Goal: Task Accomplishment & Management: Manage account settings

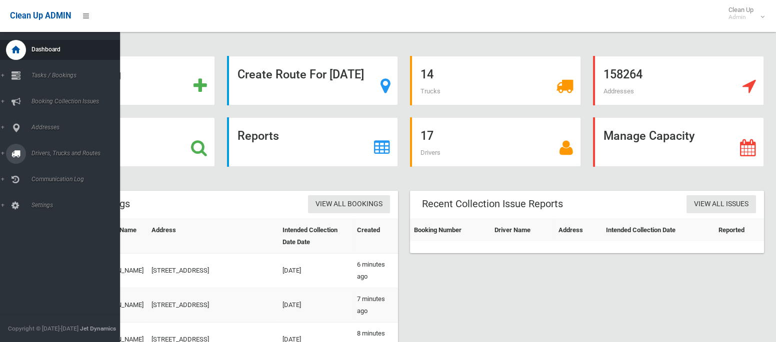
click at [61, 154] on span "Drivers, Trucks and Routes" at bounding box center [73, 153] width 91 height 7
click at [42, 213] on span "Routes" at bounding box center [69, 212] width 83 height 7
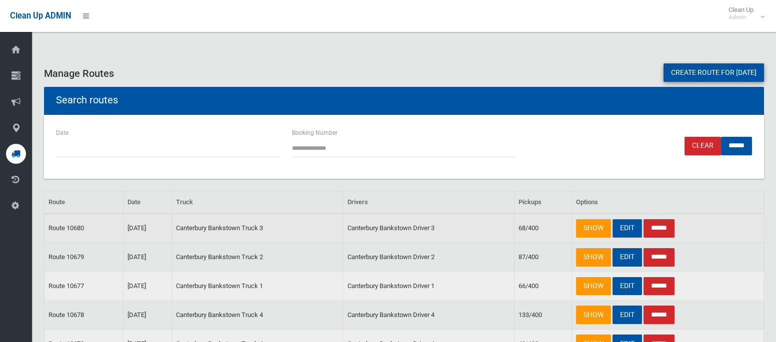
click at [625, 228] on link "EDIT" at bounding box center [626, 228] width 29 height 18
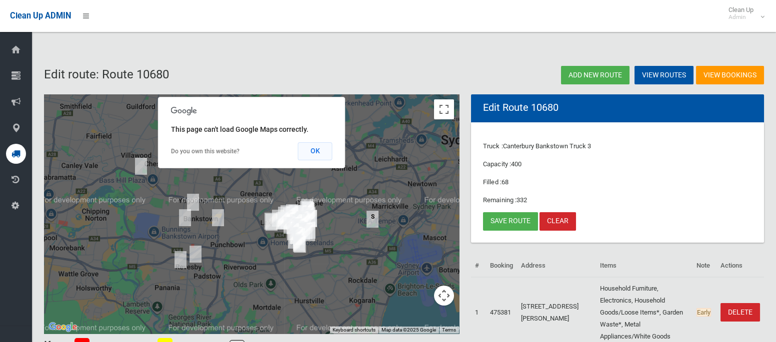
click at [319, 155] on button "OK" at bounding box center [315, 151] width 34 height 18
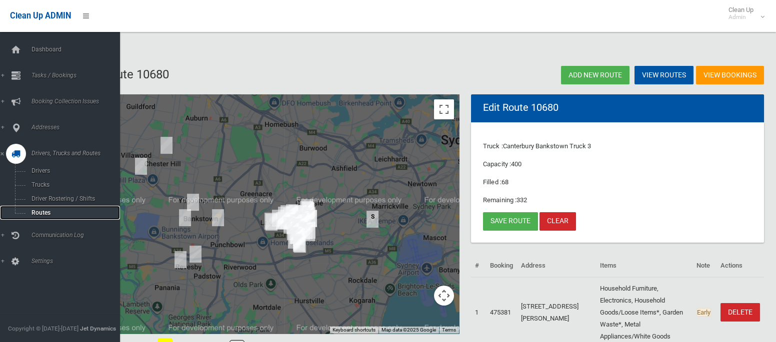
click at [42, 216] on span "Routes" at bounding box center [69, 212] width 83 height 7
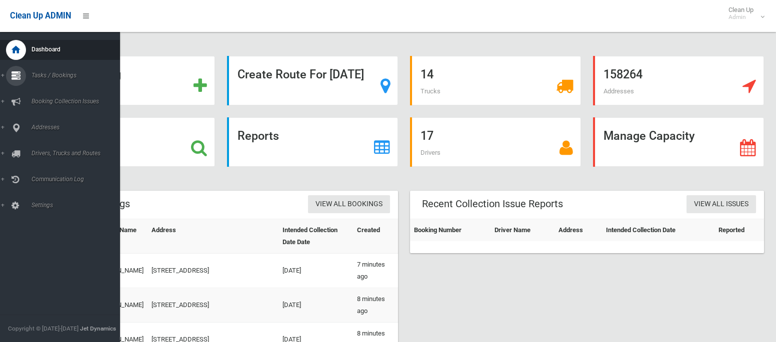
click at [59, 77] on span "Tasks / Bookings" at bounding box center [73, 75] width 91 height 7
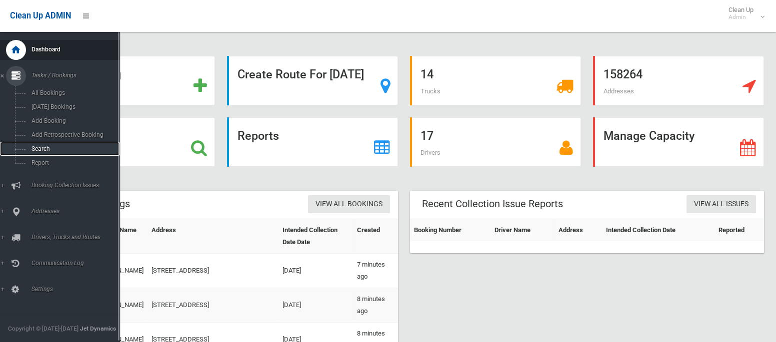
click at [45, 152] on span "Search" at bounding box center [69, 148] width 83 height 7
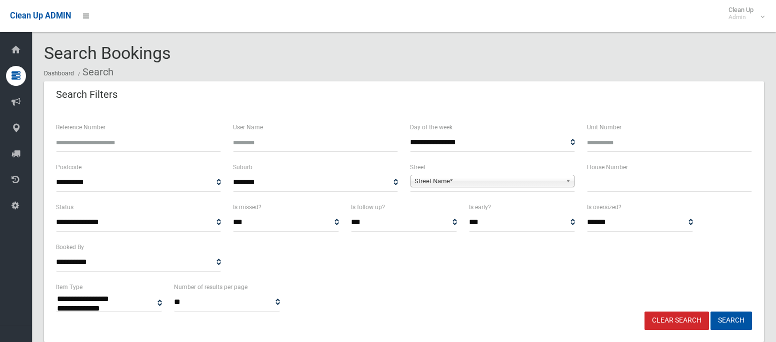
select select
click at [609, 149] on input "Unit Number" at bounding box center [669, 142] width 165 height 18
type input "*"
click at [605, 187] on input "text" at bounding box center [669, 182] width 165 height 18
type input "***"
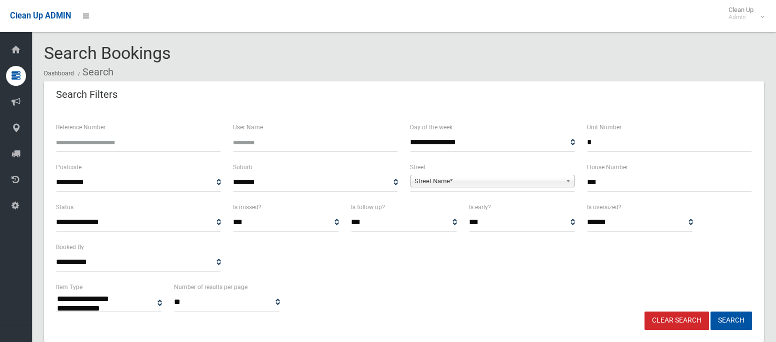
click at [501, 180] on span "Street Name*" at bounding box center [487, 181] width 147 height 12
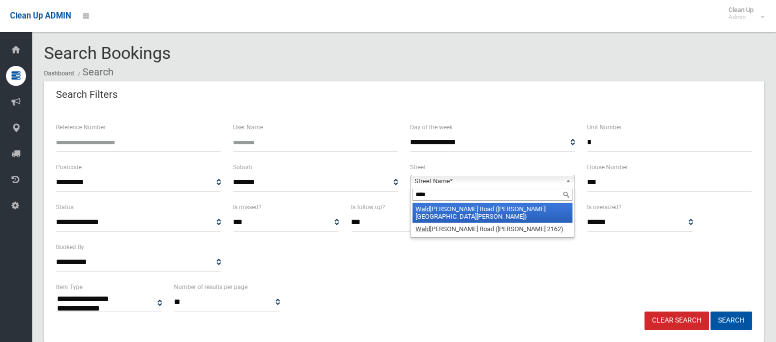
type input "****"
click at [486, 207] on li "Wald ron Road (CHESTER HILL 2162)" at bounding box center [492, 213] width 160 height 20
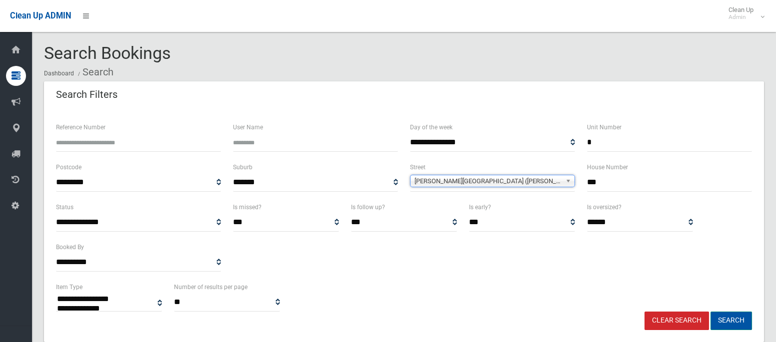
click at [731, 316] on button "Search" at bounding box center [730, 321] width 41 height 18
select select
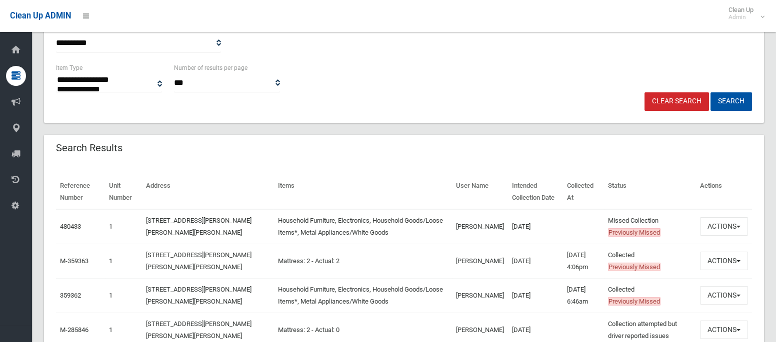
scroll to position [220, 0]
click at [725, 224] on button "Actions" at bounding box center [724, 225] width 48 height 18
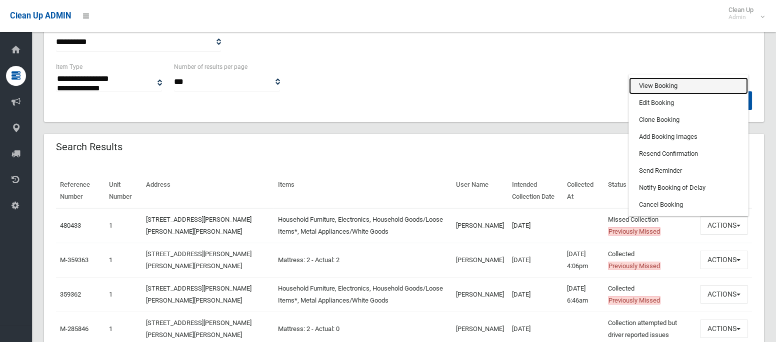
click at [652, 89] on link "View Booking" at bounding box center [688, 85] width 119 height 17
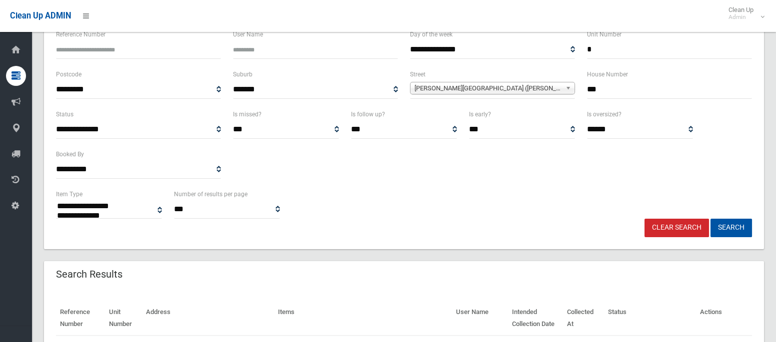
scroll to position [82, 0]
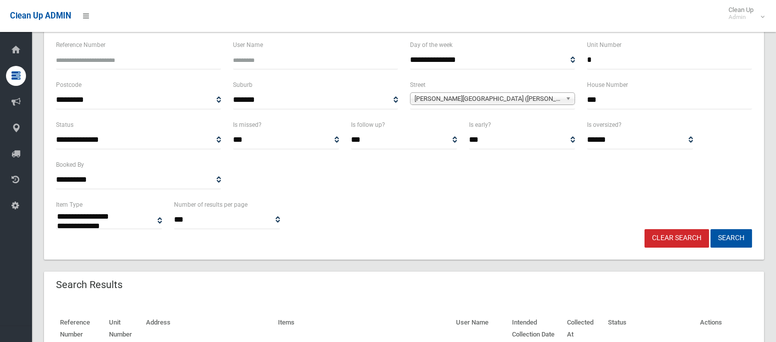
click at [599, 60] on input "*" at bounding box center [669, 60] width 165 height 18
click at [594, 104] on input "***" at bounding box center [669, 100] width 165 height 18
type input "*"
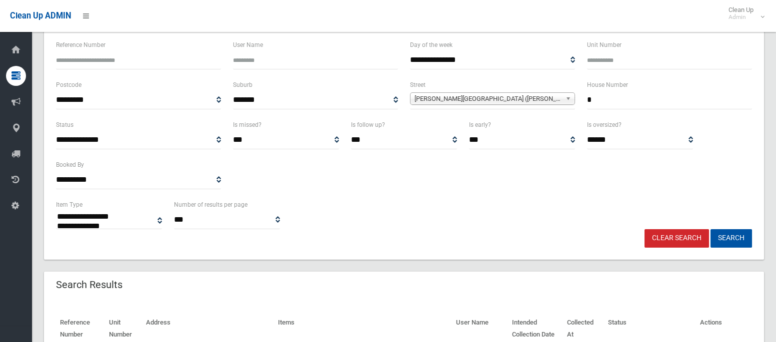
click at [540, 100] on span "Waldron Road (CHESTER HILL 2162)" at bounding box center [487, 99] width 147 height 12
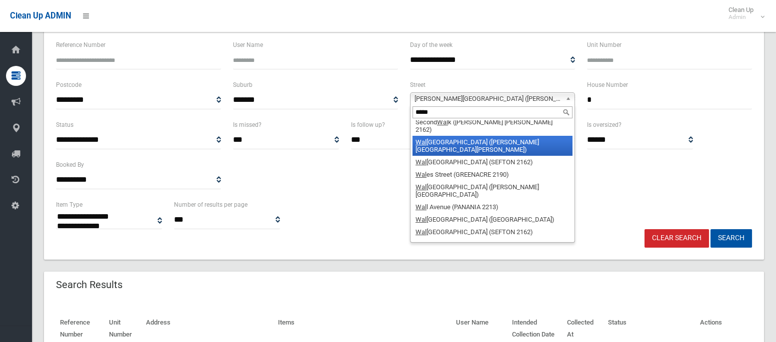
scroll to position [0, 0]
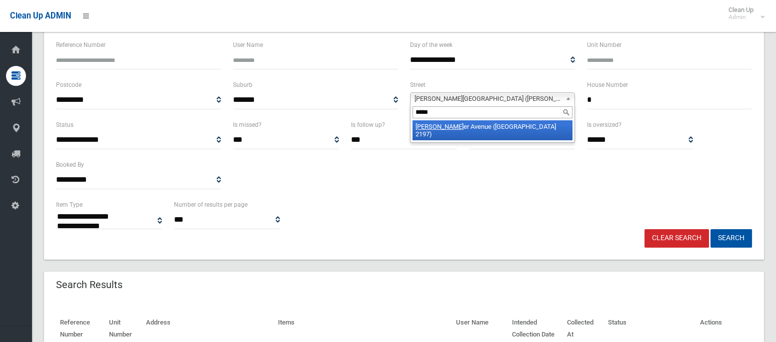
type input "*****"
click at [525, 124] on li "Walth er Avenue (BASS HILL 2197)" at bounding box center [492, 130] width 160 height 20
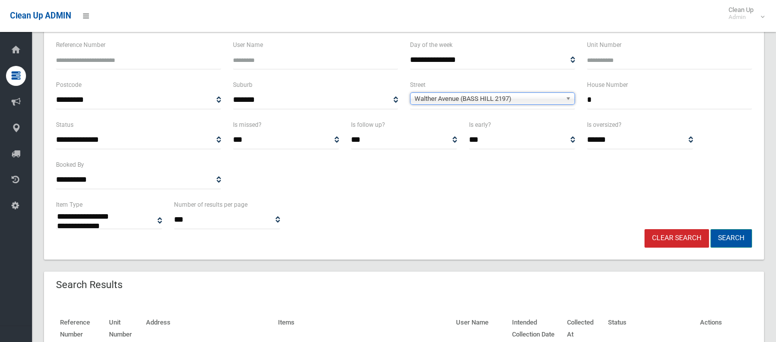
click at [734, 241] on button "Search" at bounding box center [730, 238] width 41 height 18
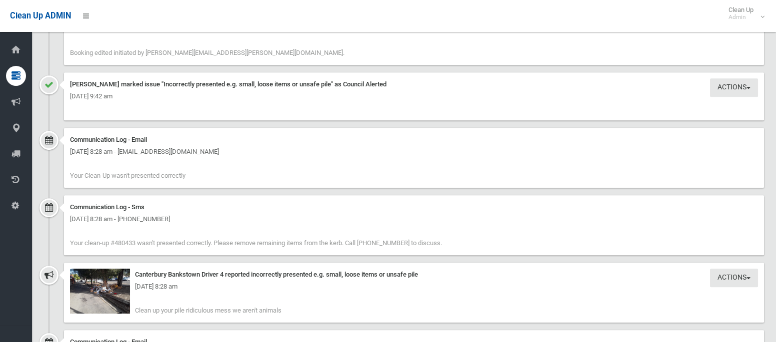
scroll to position [1324, 0]
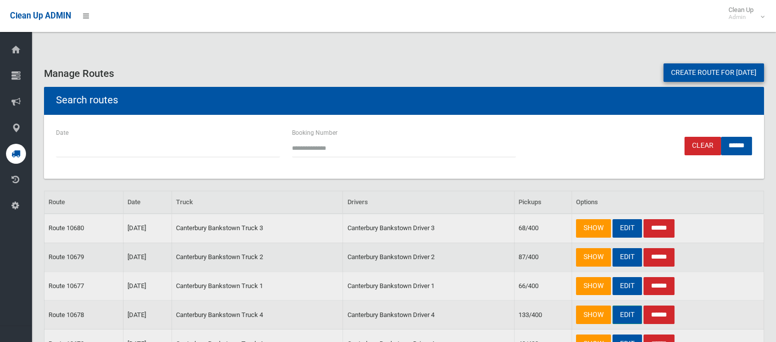
click at [626, 315] on link "EDIT" at bounding box center [626, 315] width 29 height 18
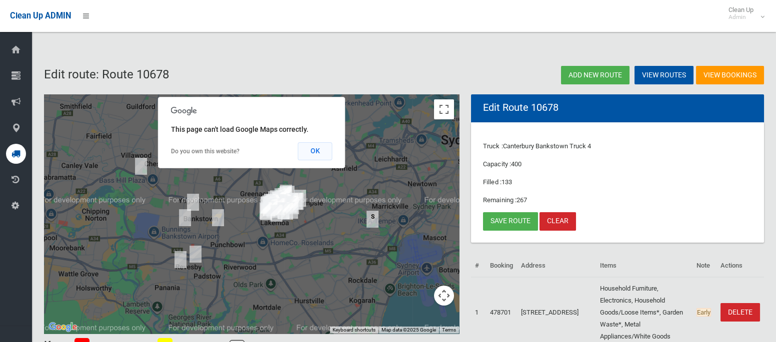
click at [318, 154] on button "OK" at bounding box center [315, 151] width 34 height 18
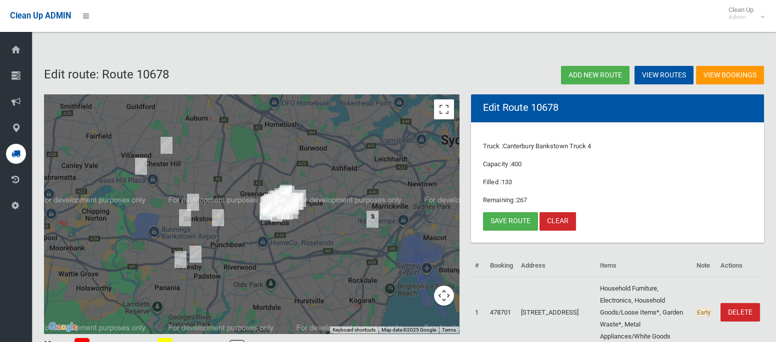
click at [168, 141] on img "1/192 Waldron Road, CHESTER HILL NSW 2162" at bounding box center [166, 145] width 20 height 25
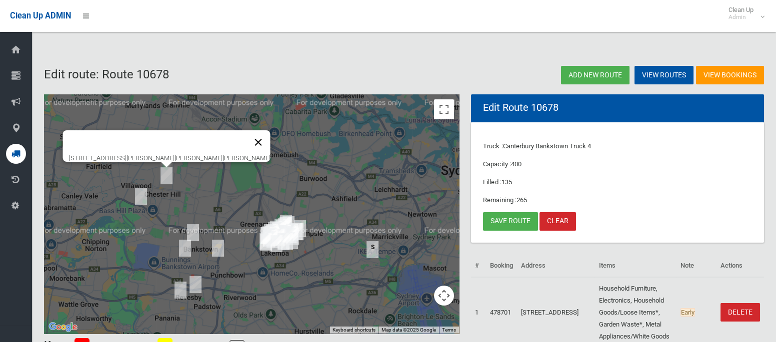
click at [246, 131] on button "Close" at bounding box center [258, 142] width 24 height 24
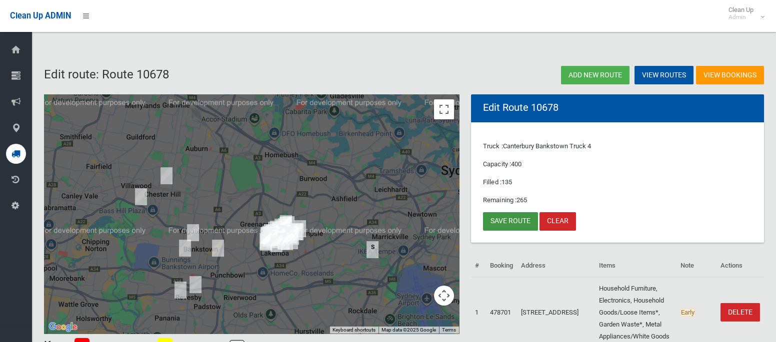
click at [502, 223] on link "Save route" at bounding box center [510, 221] width 55 height 18
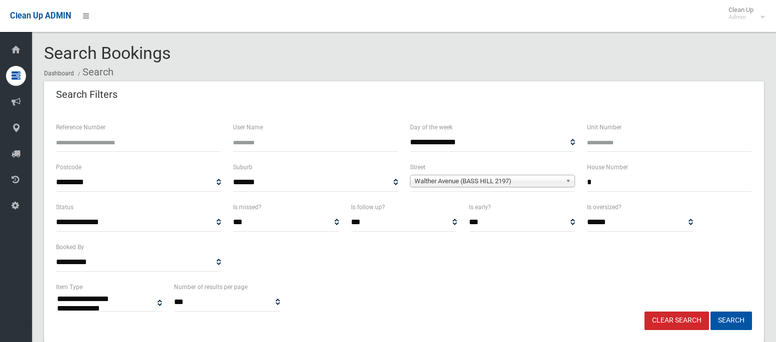
select select
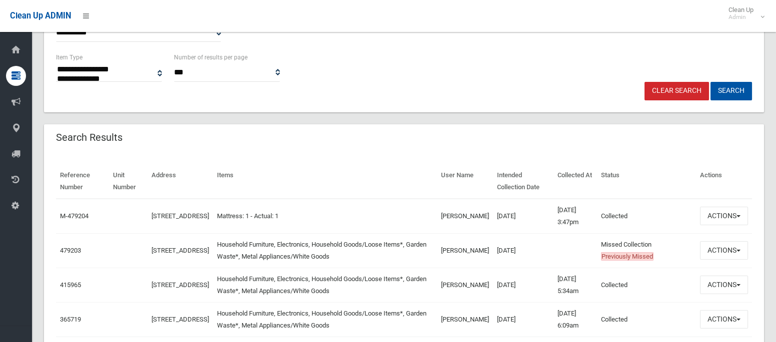
scroll to position [232, 0]
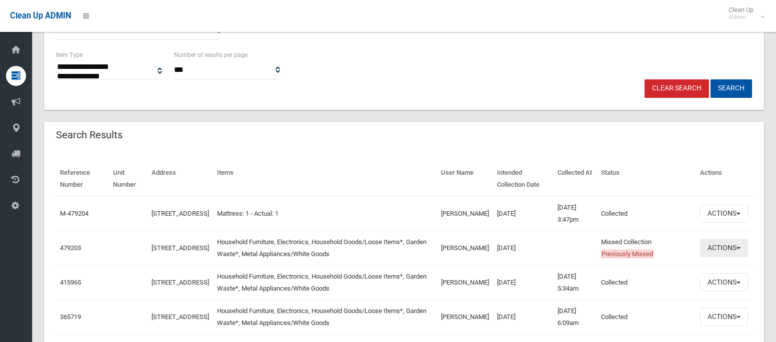
click at [719, 252] on button "Actions" at bounding box center [724, 248] width 48 height 18
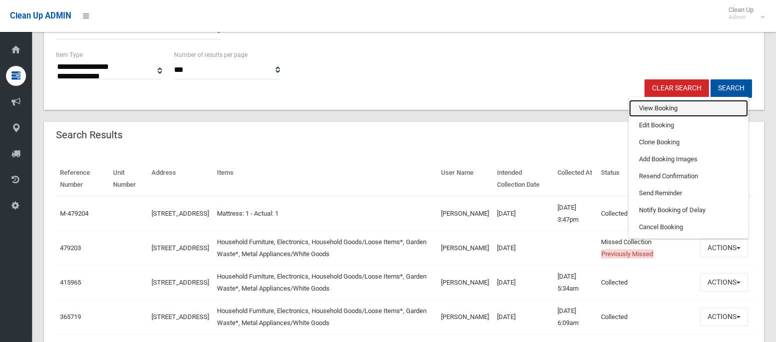
click at [658, 105] on link "View Booking" at bounding box center [688, 108] width 119 height 17
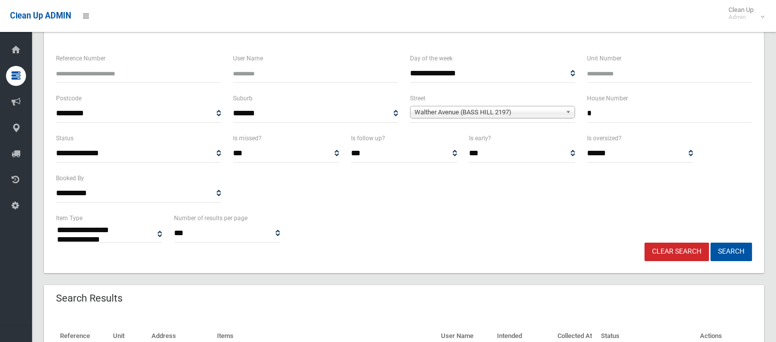
scroll to position [67, 0]
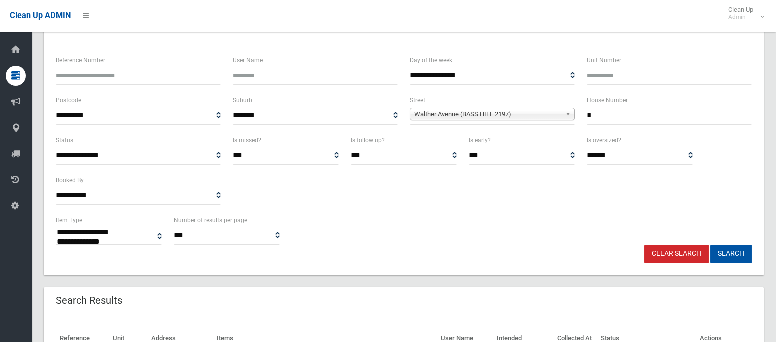
click at [602, 118] on input "*" at bounding box center [669, 115] width 165 height 18
type input "**"
click at [537, 110] on span "Walther Avenue (BASS HILL 2197)" at bounding box center [487, 114] width 147 height 12
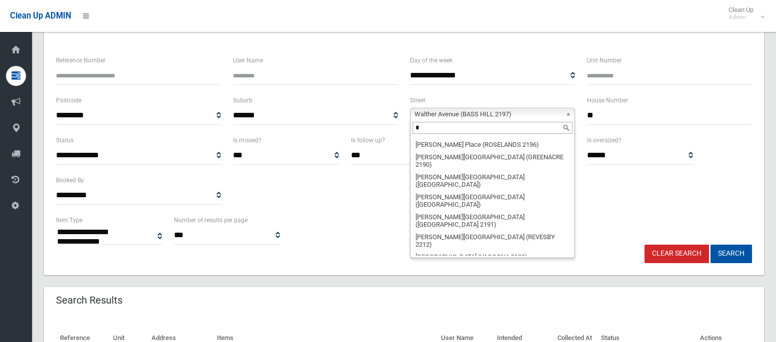
scroll to position [0, 0]
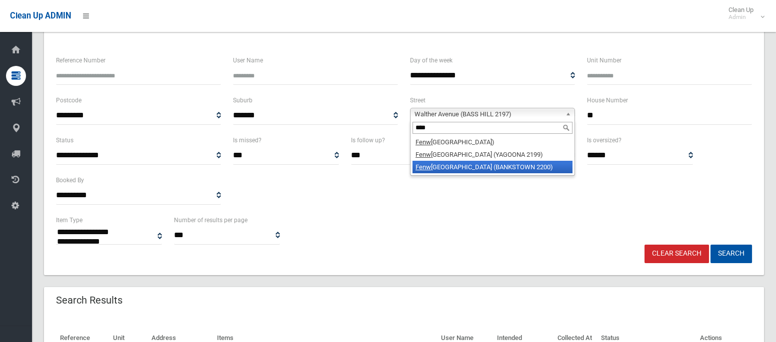
type input "****"
click at [496, 166] on li "Fenw ick Street (BANKSTOWN 2200)" at bounding box center [492, 167] width 160 height 12
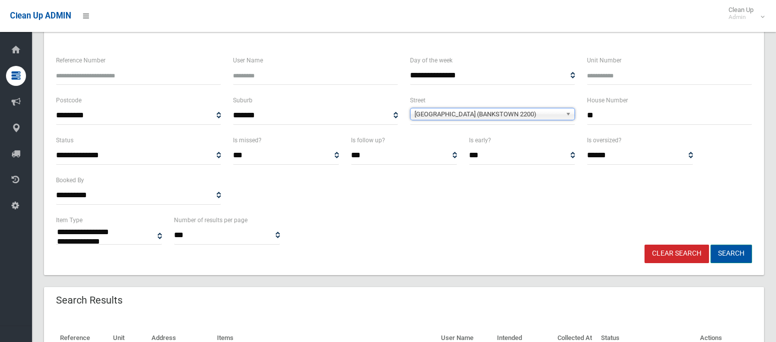
click at [732, 255] on button "Search" at bounding box center [730, 254] width 41 height 18
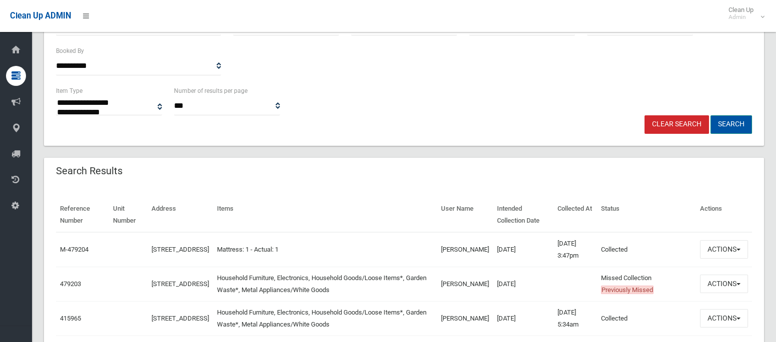
scroll to position [248, 0]
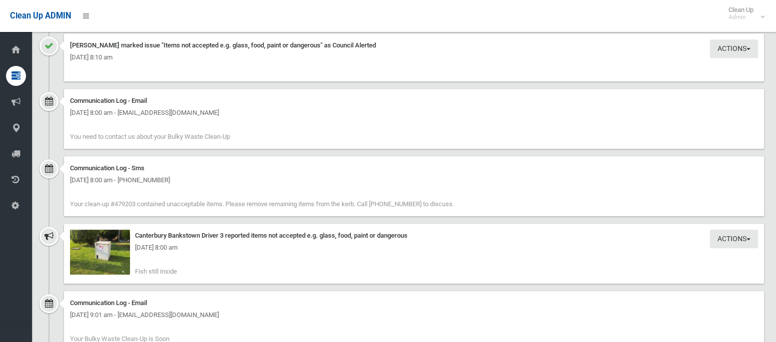
scroll to position [1311, 0]
click at [106, 251] on div "Tuesday 2nd September 2025 - 8:00 am" at bounding box center [414, 249] width 688 height 12
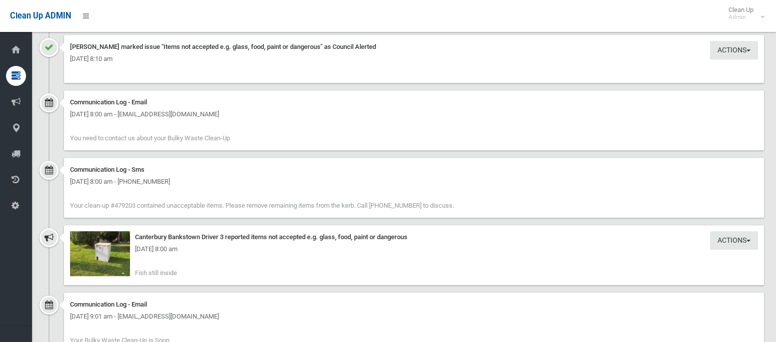
click at [106, 251] on div "Tuesday 2nd September 2025 - 8:00 am" at bounding box center [414, 249] width 688 height 12
click at [175, 255] on div "Actions Take Action Canterbury Bankstown Driver 3 reported items not accepted e…" at bounding box center [414, 255] width 700 height 60
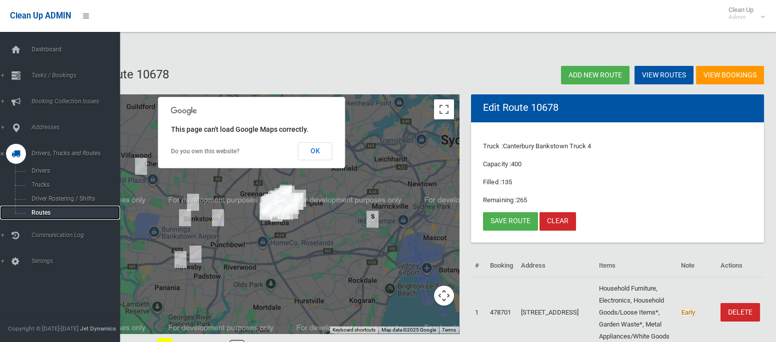
click at [44, 215] on span "Routes" at bounding box center [69, 212] width 83 height 7
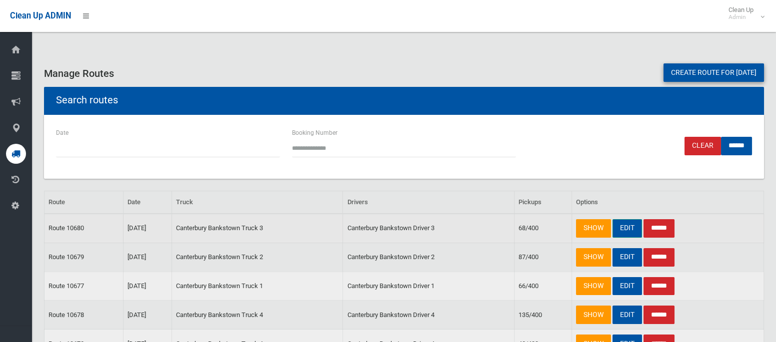
click at [635, 230] on link "EDIT" at bounding box center [626, 228] width 29 height 18
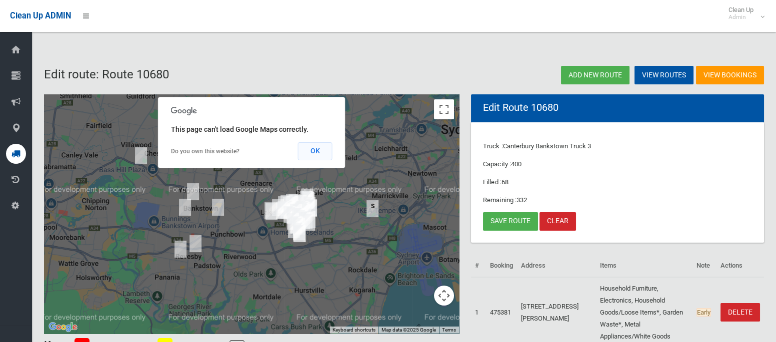
click at [305, 159] on button "OK" at bounding box center [315, 151] width 34 height 18
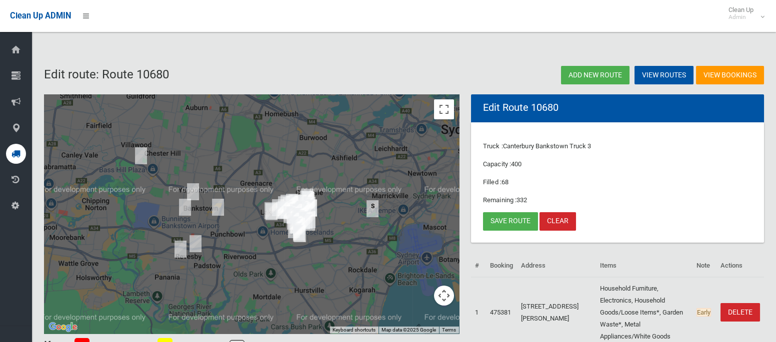
click at [140, 155] on img "2 Walther Avenue, BASS HILL NSW 2197" at bounding box center [141, 155] width 20 height 25
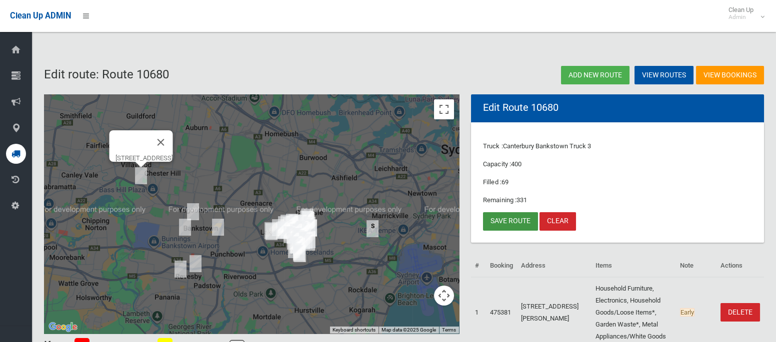
click at [509, 224] on link "Save route" at bounding box center [510, 221] width 55 height 18
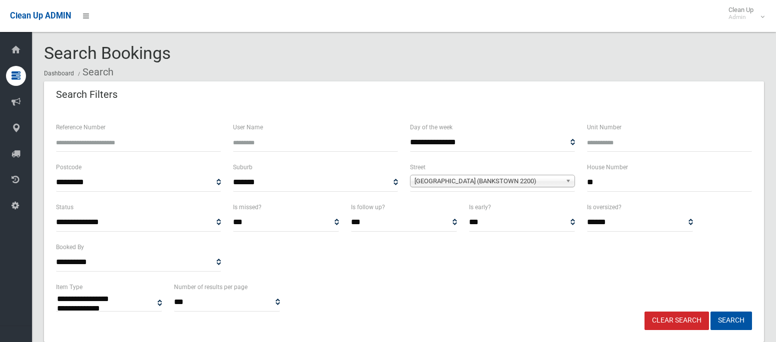
select select
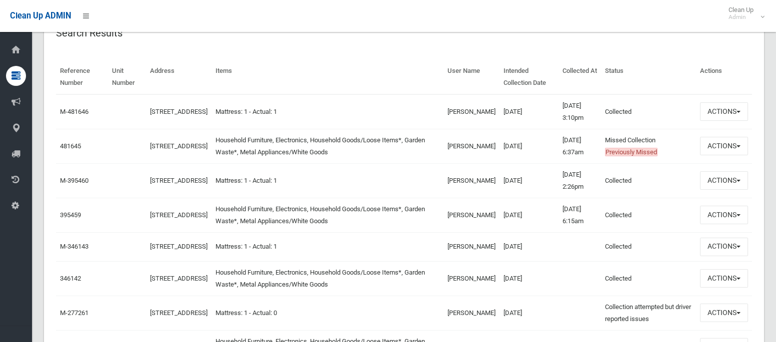
scroll to position [353, 0]
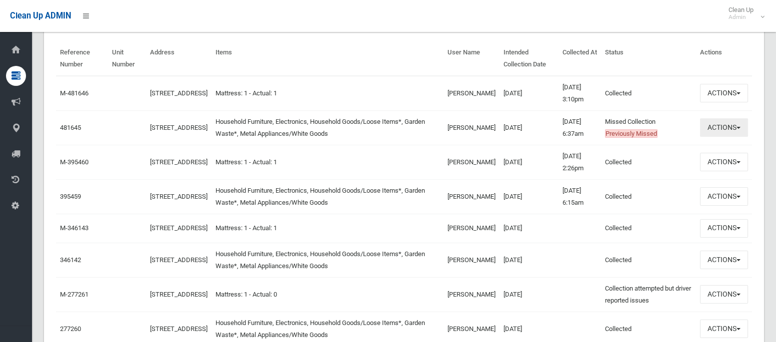
click at [717, 124] on button "Actions" at bounding box center [724, 127] width 48 height 18
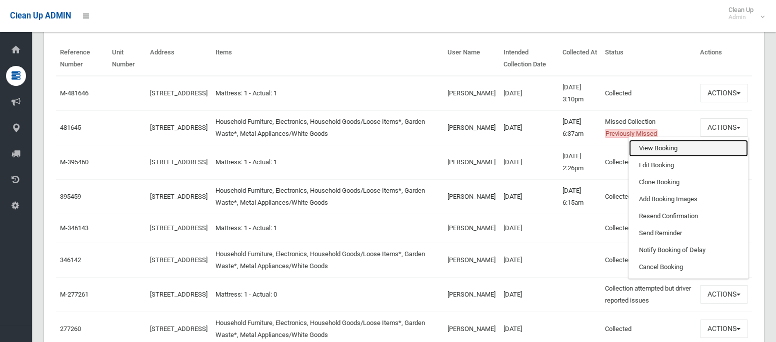
click at [659, 148] on link "View Booking" at bounding box center [688, 148] width 119 height 17
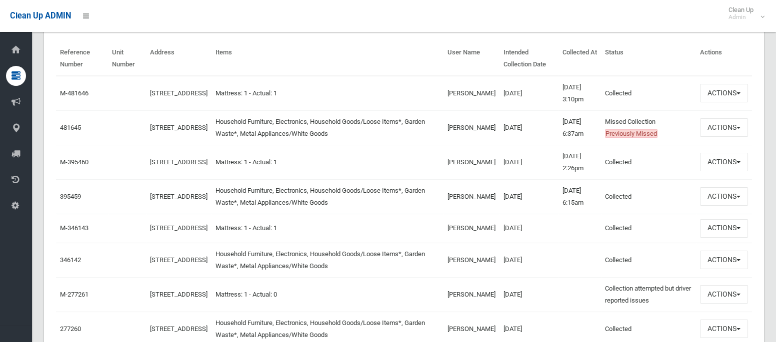
scroll to position [0, 0]
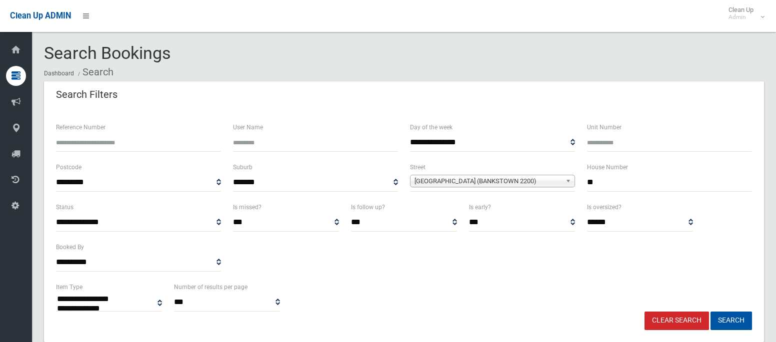
click at [612, 178] on input "**" at bounding box center [669, 182] width 165 height 18
type input "**"
click at [475, 180] on span "[GEOGRAPHIC_DATA] (BANKSTOWN 2200)" at bounding box center [487, 181] width 147 height 12
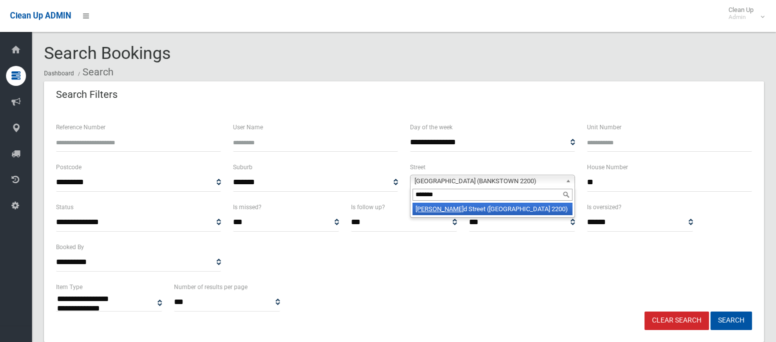
type input "*******"
click at [476, 207] on li "Townsen d Street (CONDELL PARK 2200)" at bounding box center [492, 209] width 160 height 12
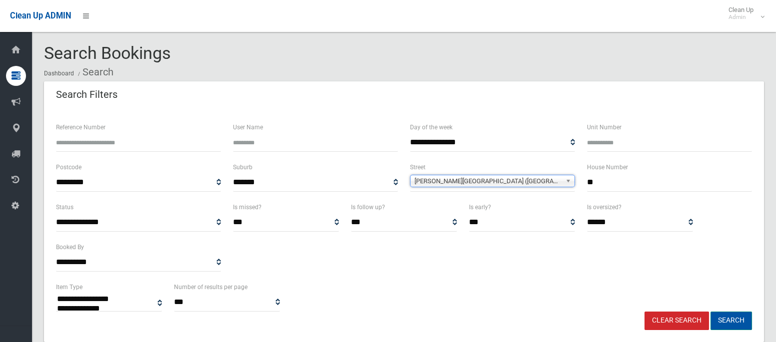
click at [731, 317] on button "Search" at bounding box center [730, 321] width 41 height 18
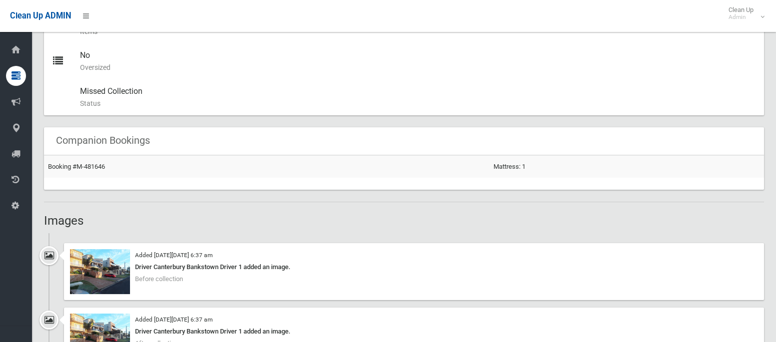
scroll to position [504, 0]
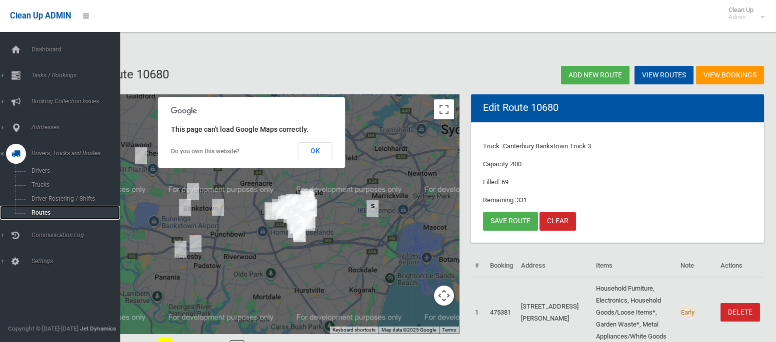
click at [43, 216] on span "Routes" at bounding box center [69, 212] width 83 height 7
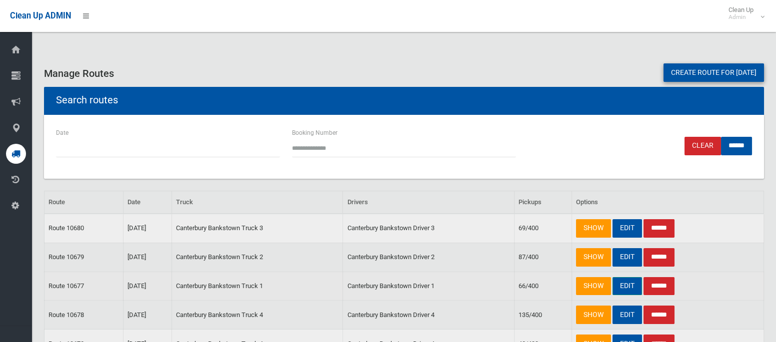
click at [630, 284] on link "EDIT" at bounding box center [626, 286] width 29 height 18
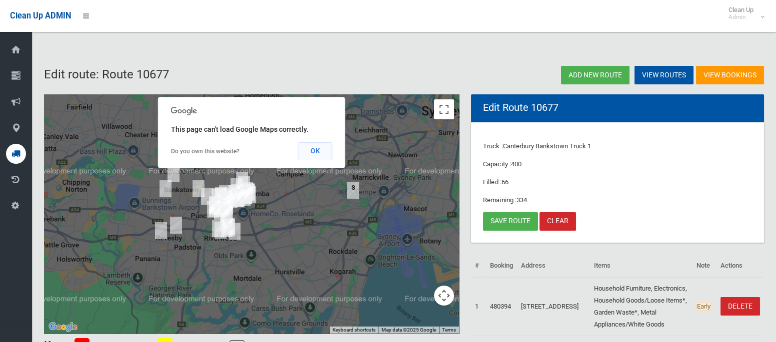
click at [315, 154] on button "OK" at bounding box center [315, 151] width 34 height 18
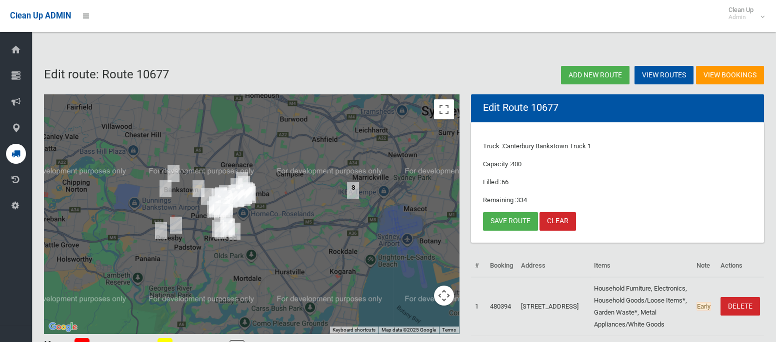
click at [174, 170] on img "86 Fenwick Street, BANKSTOWN NSW 2200" at bounding box center [173, 173] width 20 height 25
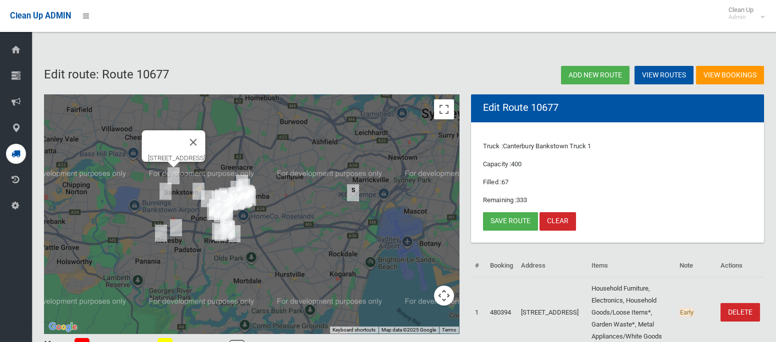
click at [167, 193] on img "2D Townsend Street, CONDELL PARK NSW 2200" at bounding box center [165, 191] width 20 height 25
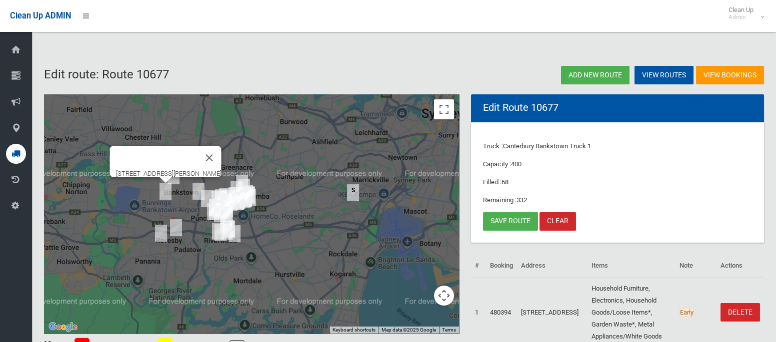
click at [177, 226] on img "2/29 Langdale Avenue, REVESBY NSW 2212" at bounding box center [176, 227] width 20 height 25
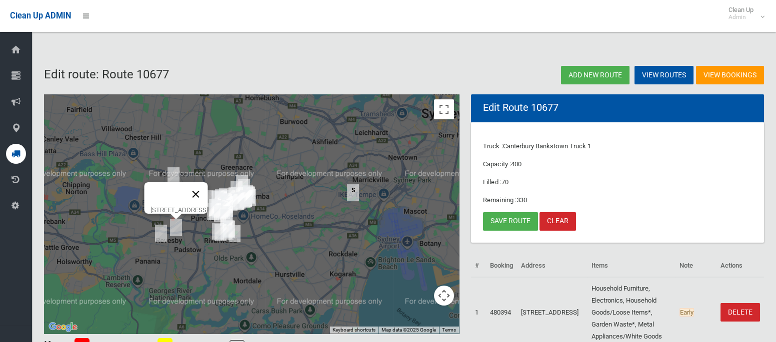
click at [208, 194] on button "Close" at bounding box center [196, 194] width 24 height 24
click at [159, 237] on img "4 Creswell Street, REVESBY NSW 2212" at bounding box center [161, 233] width 20 height 25
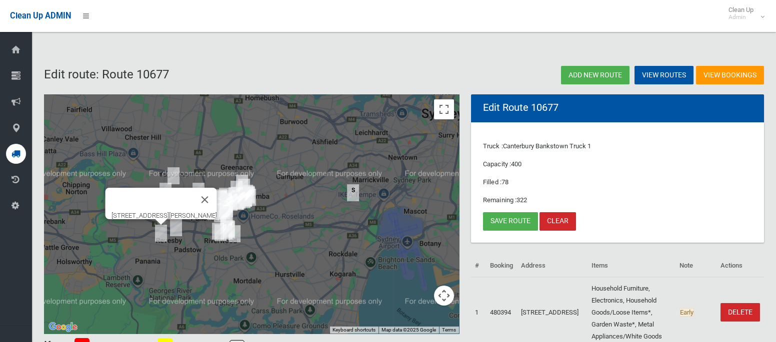
click at [157, 233] on img "4 Creswell Street, REVESBY NSW 2212" at bounding box center [161, 233] width 20 height 25
click at [161, 234] on img "4 Creswell Street, REVESBY NSW 2212" at bounding box center [161, 233] width 20 height 25
click at [352, 191] on img "125 Bayview Avenue, EARLWOOD NSW 2206" at bounding box center [353, 192] width 20 height 25
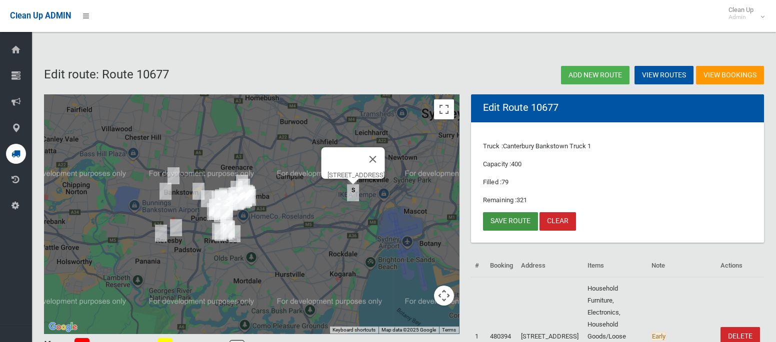
click at [495, 223] on link "Save route" at bounding box center [510, 221] width 55 height 18
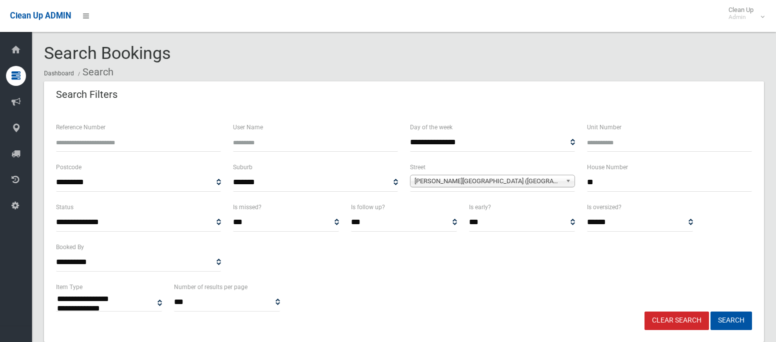
select select
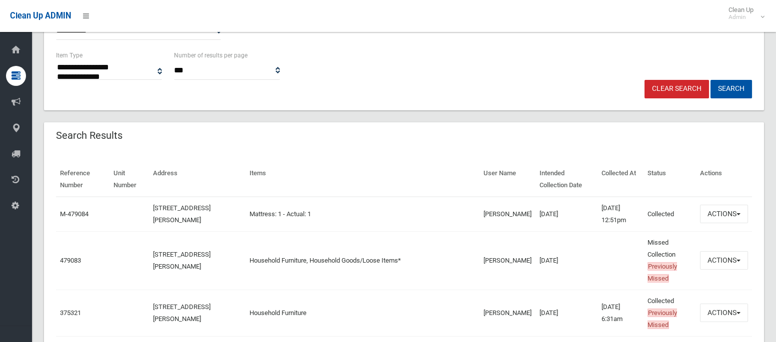
scroll to position [234, 0]
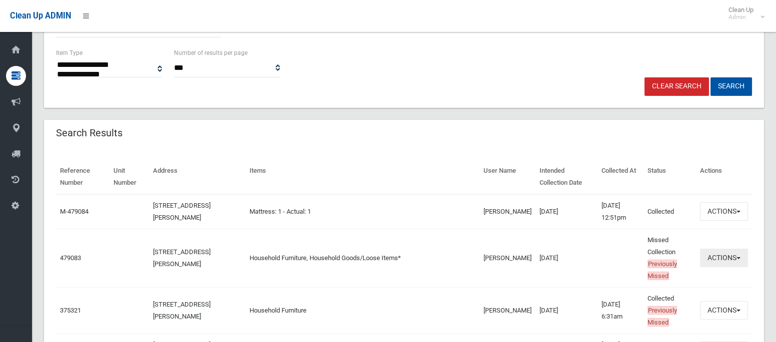
click at [713, 259] on button "Actions" at bounding box center [724, 258] width 48 height 18
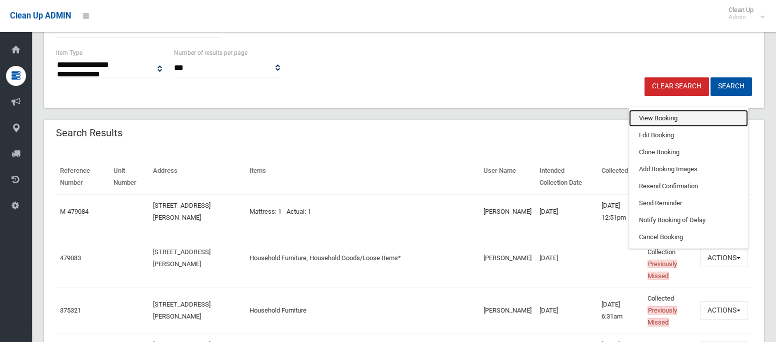
click at [647, 118] on link "View Booking" at bounding box center [688, 118] width 119 height 17
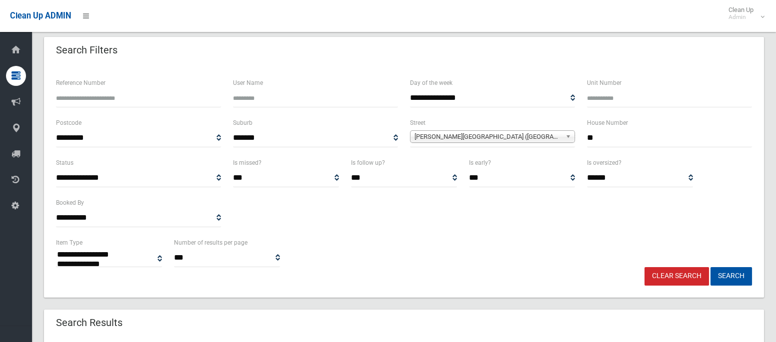
scroll to position [41, 0]
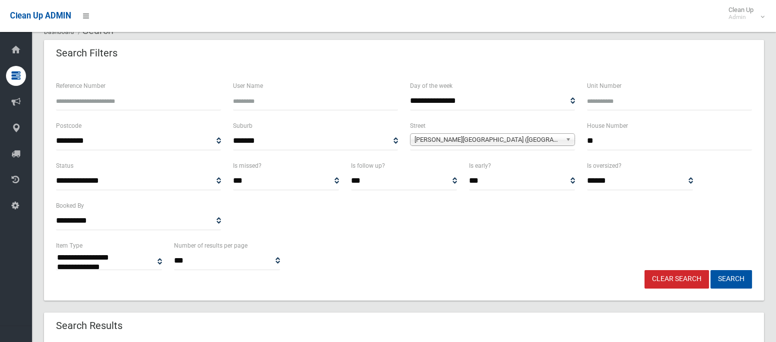
click at [596, 144] on input "**" at bounding box center [669, 141] width 165 height 18
type input "**"
click at [526, 138] on span "Townsend Street (CONDELL PARK 2200)" at bounding box center [487, 140] width 147 height 12
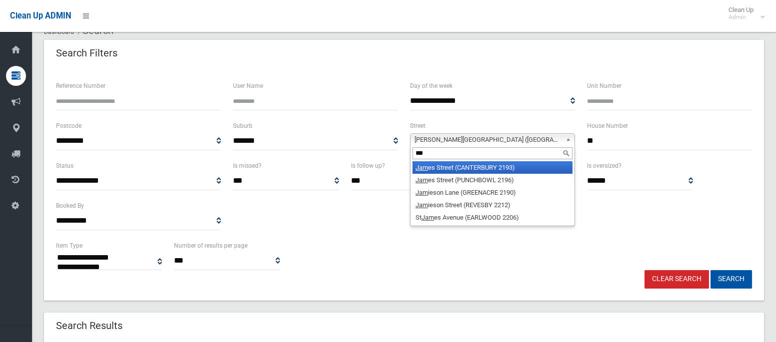
scroll to position [0, 0]
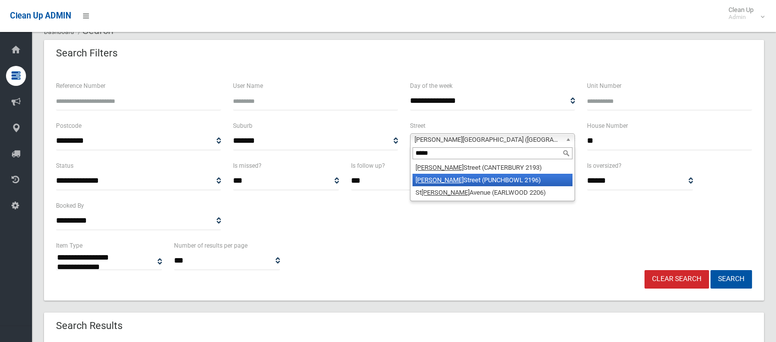
type input "*****"
click at [491, 177] on li "James Street (PUNCHBOWL 2196)" at bounding box center [492, 180] width 160 height 12
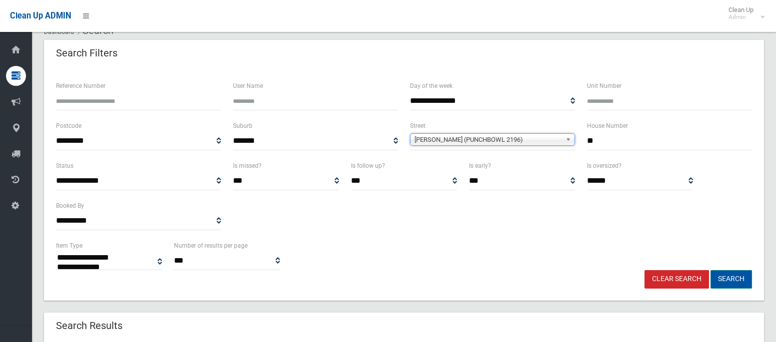
click at [740, 275] on button "Search" at bounding box center [730, 279] width 41 height 18
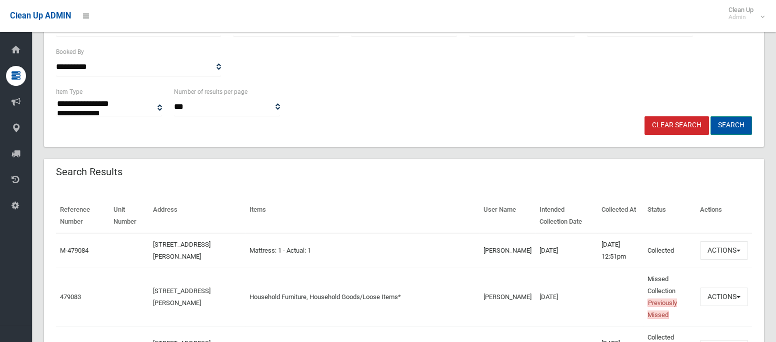
scroll to position [233, 0]
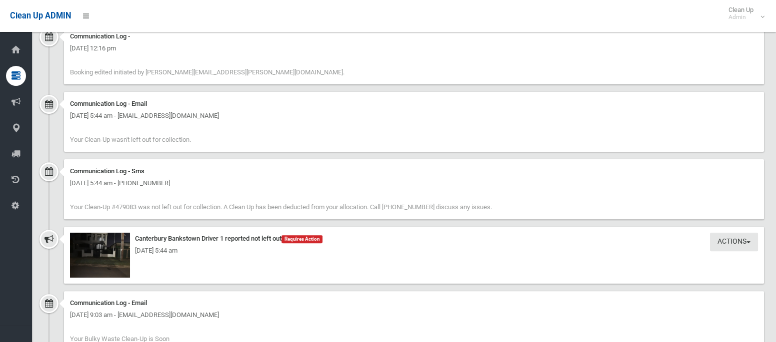
scroll to position [1044, 0]
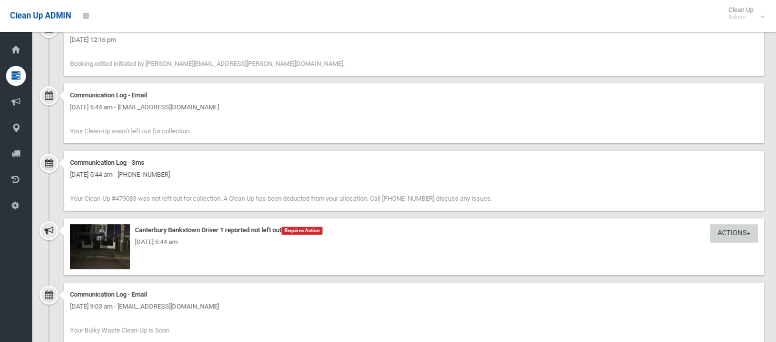
click at [727, 230] on button "Actions" at bounding box center [734, 233] width 48 height 18
click at [426, 259] on div "Actions Take Action Canterbury Bankstown Driver 1 reported not left out Require…" at bounding box center [414, 246] width 700 height 57
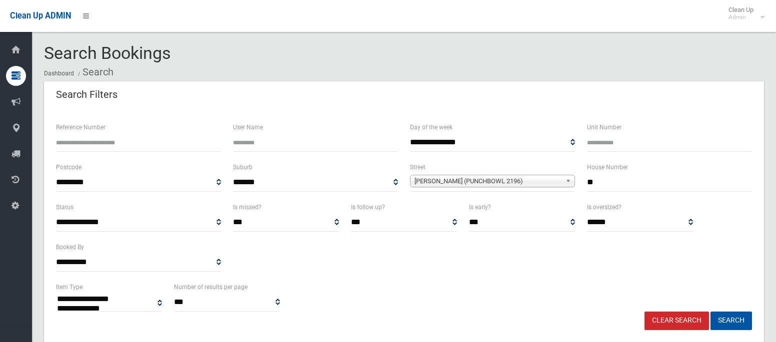
select select
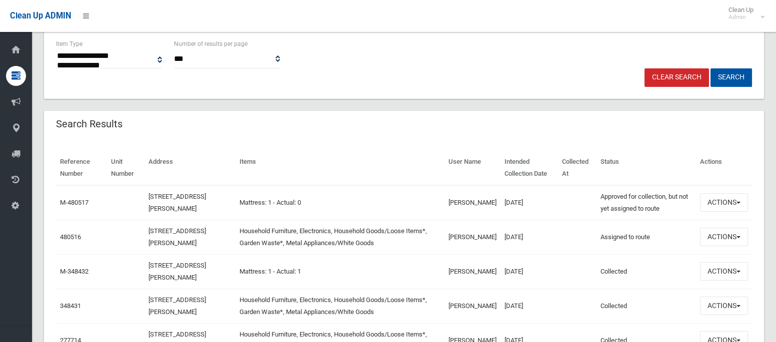
scroll to position [250, 0]
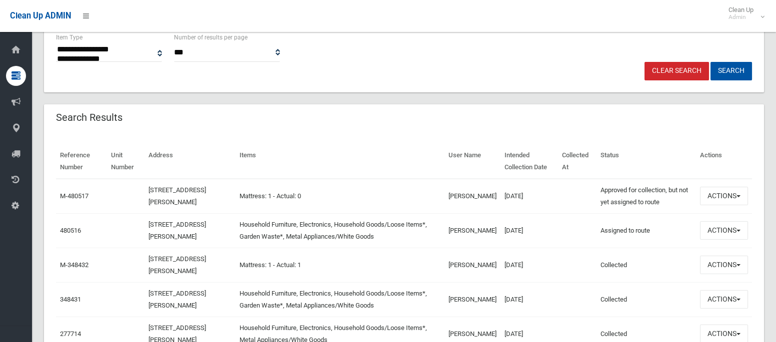
click at [717, 308] on td "Actions View Booking Edit Booking Clone Booking Add Booking Images Resend Confi…" at bounding box center [724, 299] width 56 height 34
click at [717, 302] on button "Actions" at bounding box center [724, 299] width 48 height 18
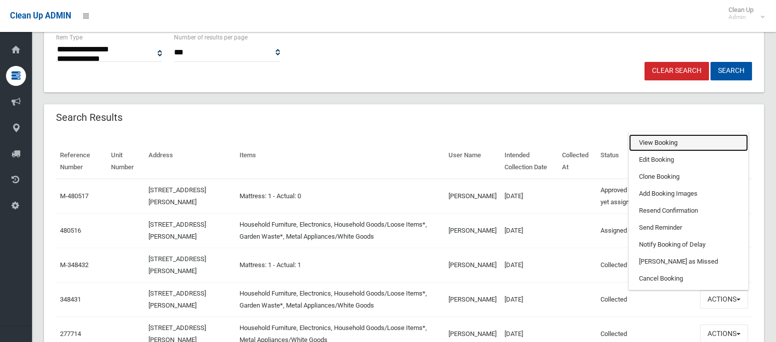
click at [653, 144] on link "View Booking" at bounding box center [688, 142] width 119 height 17
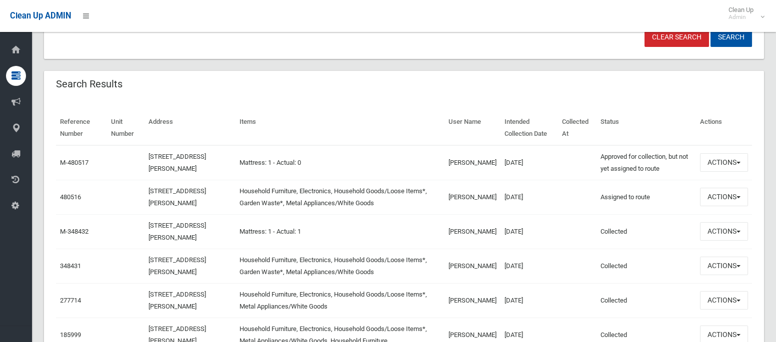
scroll to position [285, 0]
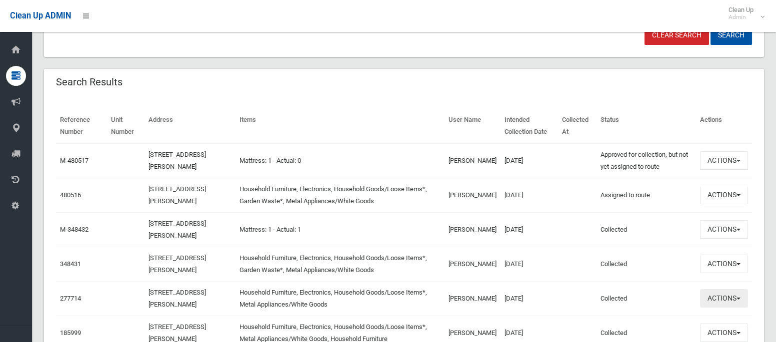
click at [707, 299] on button "Actions" at bounding box center [724, 298] width 48 height 18
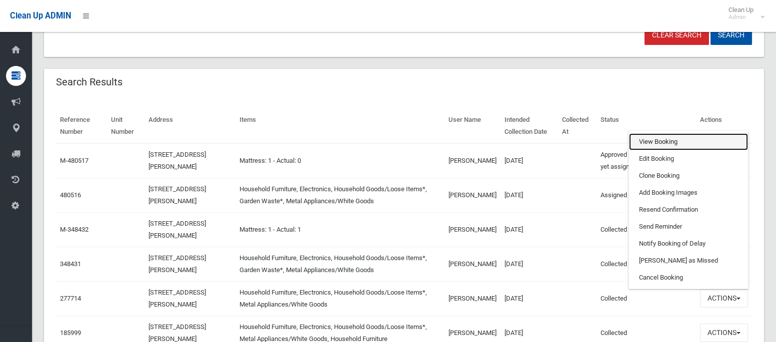
click at [660, 139] on link "View Booking" at bounding box center [688, 141] width 119 height 17
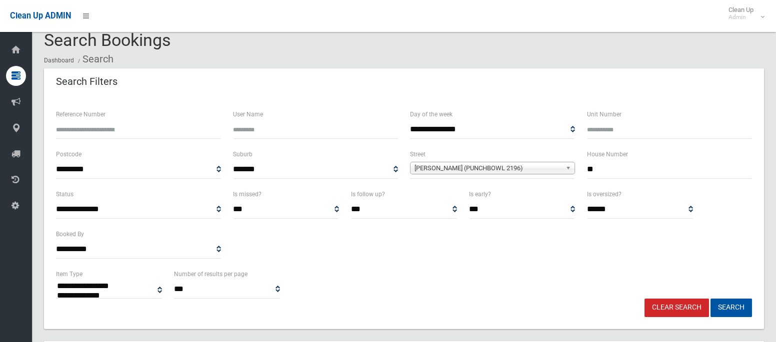
scroll to position [0, 0]
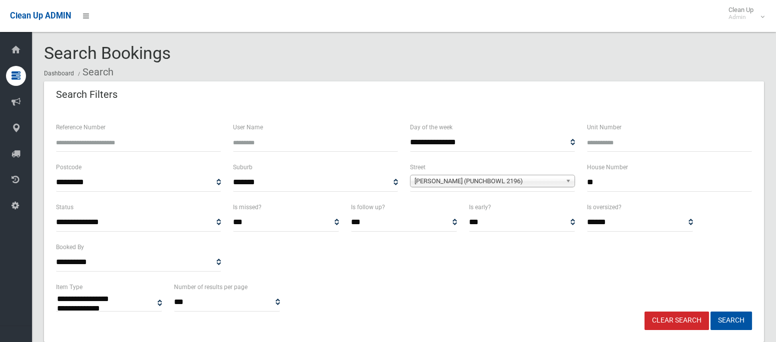
click at [604, 184] on input "**" at bounding box center [669, 182] width 165 height 18
type input "**"
click at [601, 141] on input "Unit Number" at bounding box center [669, 142] width 165 height 18
type input "*"
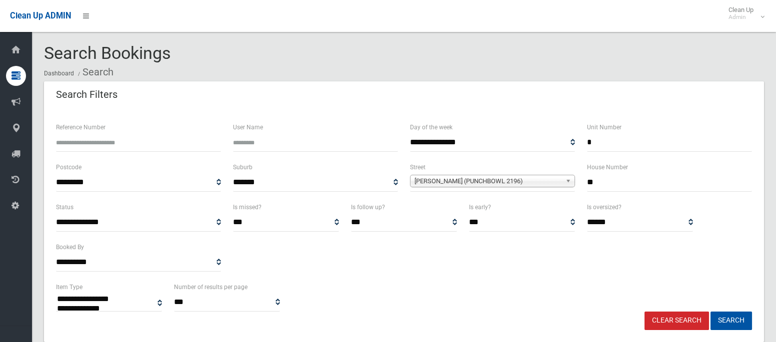
click at [528, 183] on span "James Street (PUNCHBOWL 2196)" at bounding box center [487, 181] width 147 height 12
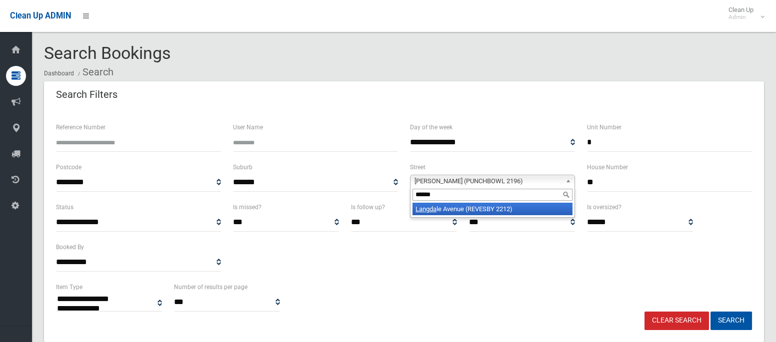
type input "******"
click at [505, 210] on li "Langda le Avenue (REVESBY 2212)" at bounding box center [492, 209] width 160 height 12
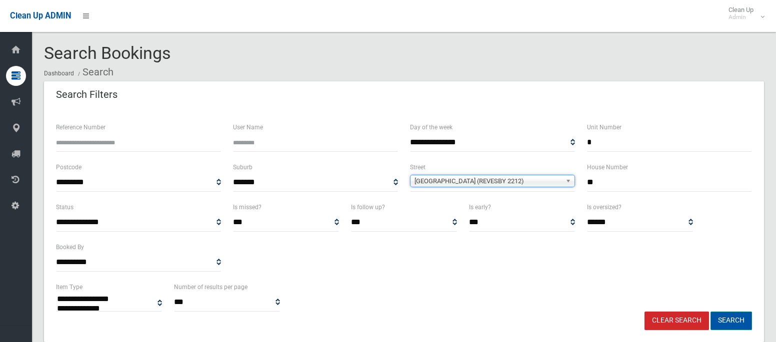
click at [730, 318] on button "Search" at bounding box center [730, 321] width 41 height 18
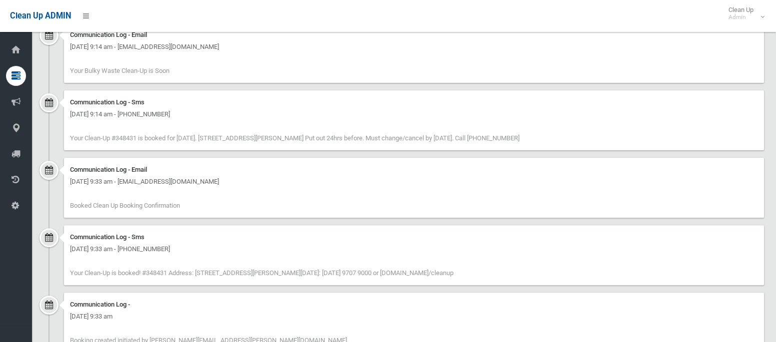
scroll to position [1069, 0]
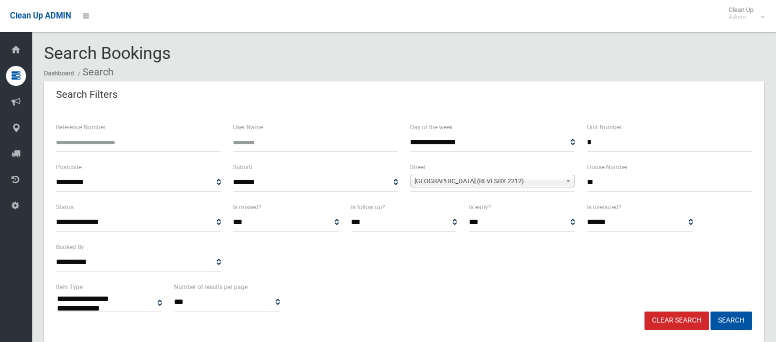
select select
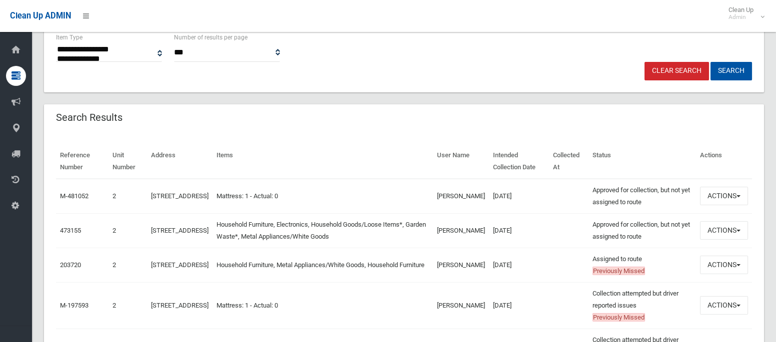
scroll to position [253, 0]
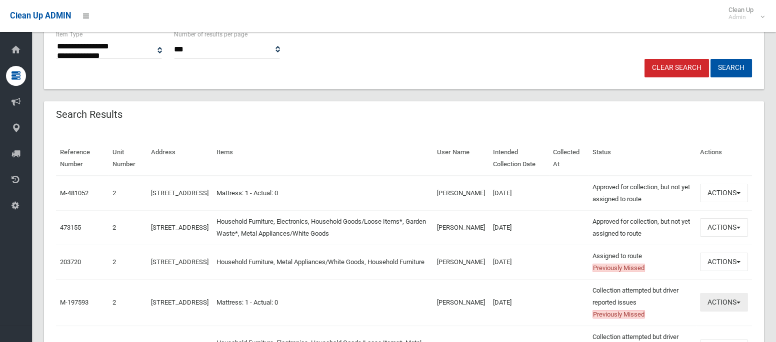
click at [718, 298] on button "Actions" at bounding box center [724, 302] width 48 height 18
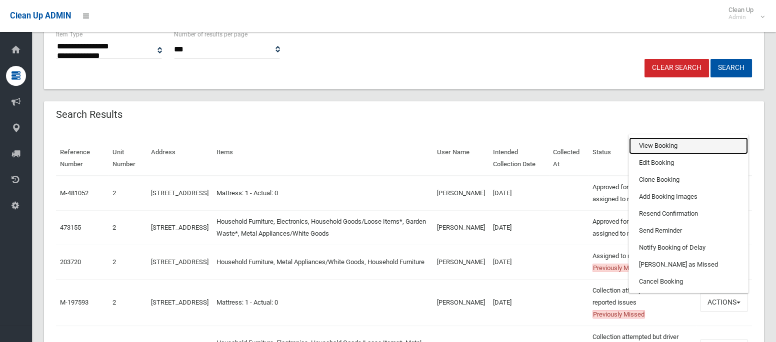
click at [665, 140] on link "View Booking" at bounding box center [688, 145] width 119 height 17
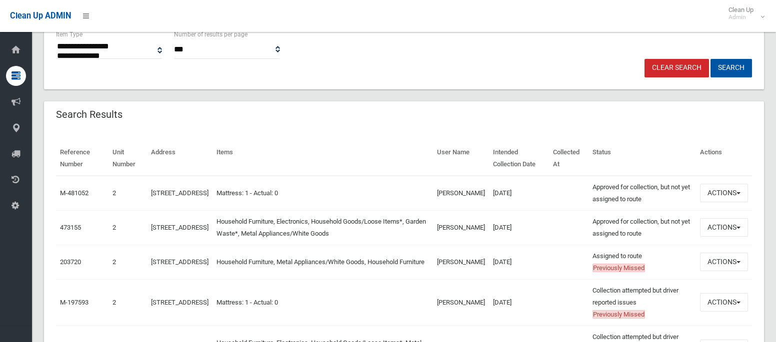
scroll to position [0, 0]
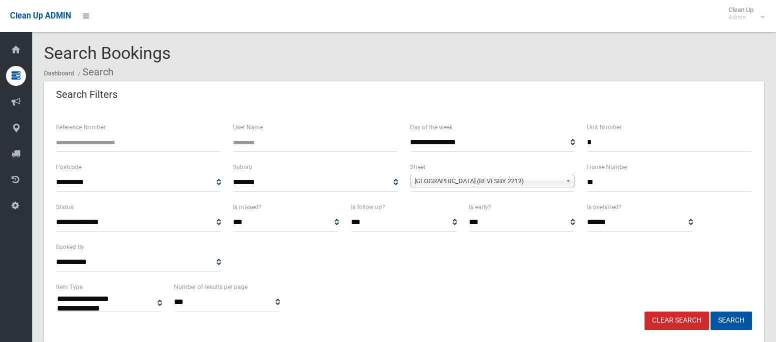
click at [617, 143] on input "*" at bounding box center [669, 142] width 165 height 18
click at [604, 178] on input "**" at bounding box center [669, 182] width 165 height 18
type input "*"
click at [529, 183] on span "Langdale Avenue (REVESBY 2212)" at bounding box center [487, 181] width 147 height 12
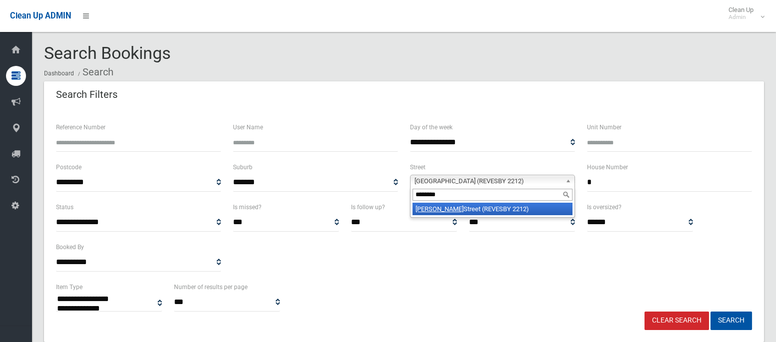
type input "********"
click at [505, 209] on li "Creswell Street (REVESBY 2212)" at bounding box center [492, 209] width 160 height 12
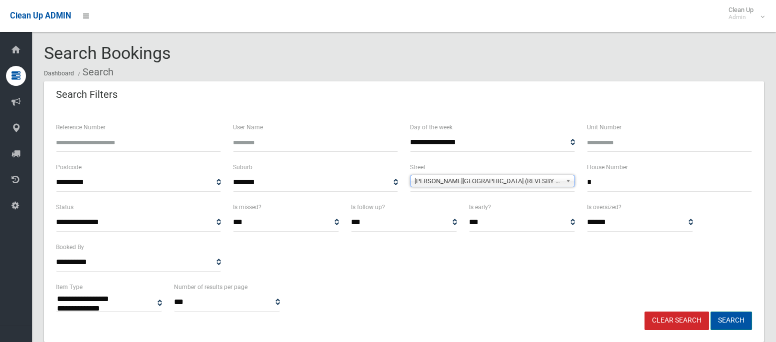
click at [728, 321] on button "Search" at bounding box center [730, 321] width 41 height 18
select select
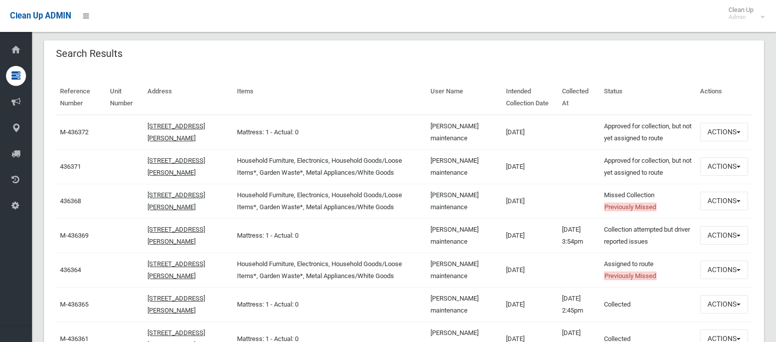
scroll to position [317, 0]
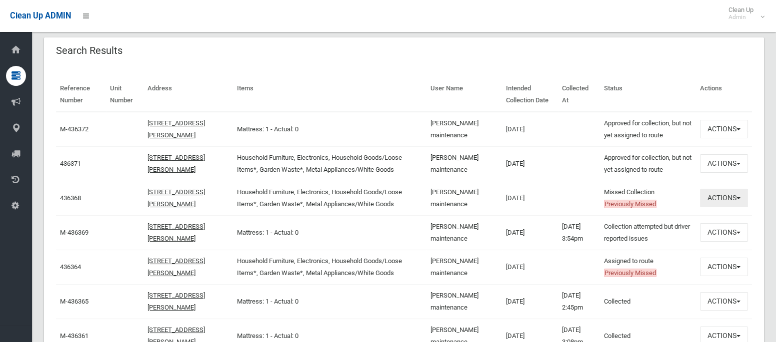
click at [710, 199] on button "Actions" at bounding box center [724, 198] width 48 height 18
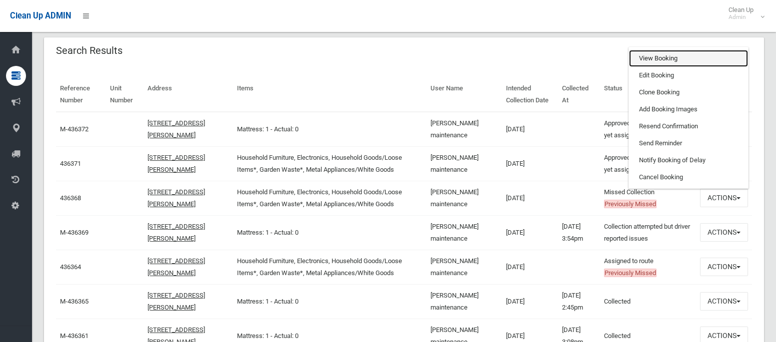
click at [674, 65] on link "View Booking" at bounding box center [688, 58] width 119 height 17
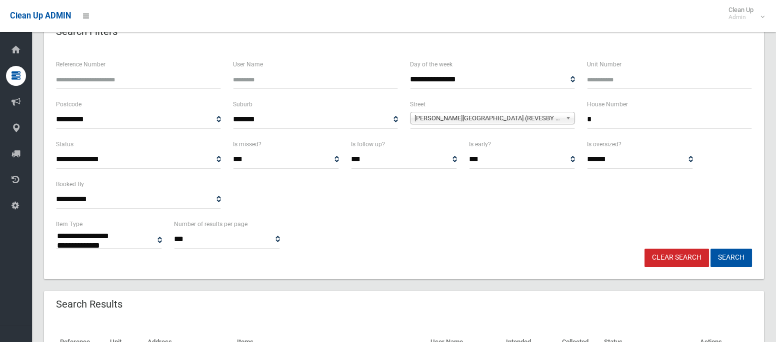
scroll to position [51, 0]
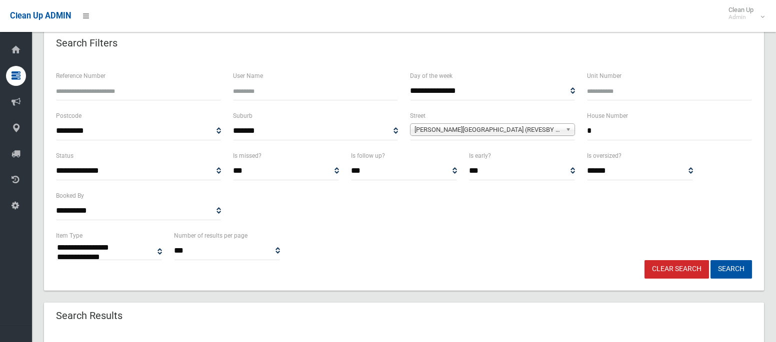
click at [595, 128] on input "*" at bounding box center [669, 131] width 165 height 18
type input "***"
click at [483, 131] on span "Creswell Street (REVESBY 2212)" at bounding box center [487, 130] width 147 height 12
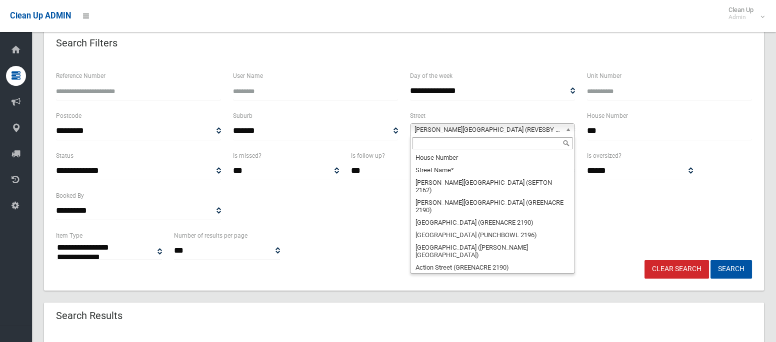
scroll to position [6737, 0]
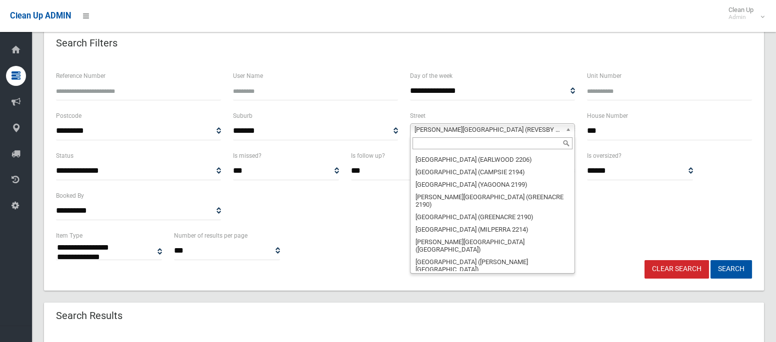
type input "*"
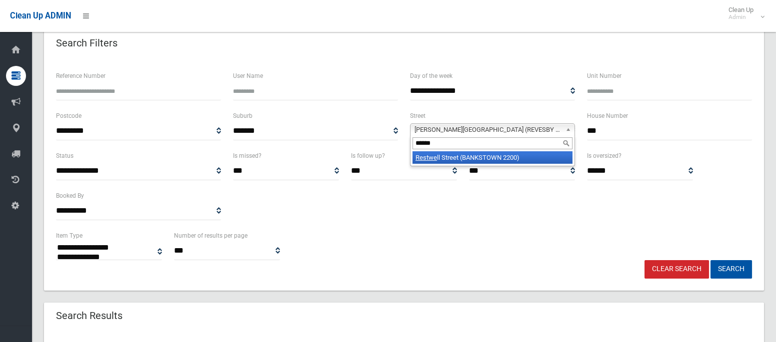
type input "******"
click at [479, 156] on li "Restwe ll Street (BANKSTOWN 2200)" at bounding box center [492, 157] width 160 height 12
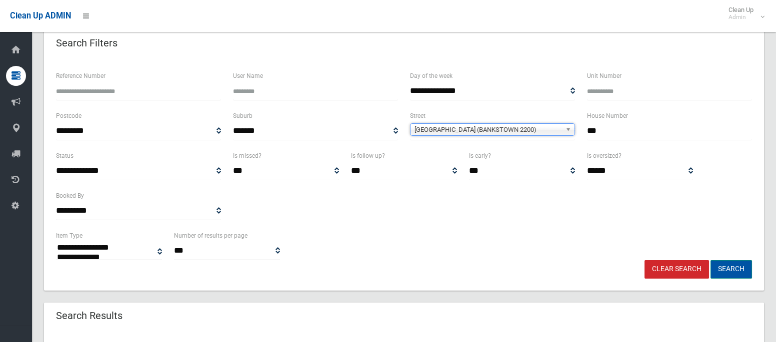
click at [749, 268] on button "Search" at bounding box center [730, 269] width 41 height 18
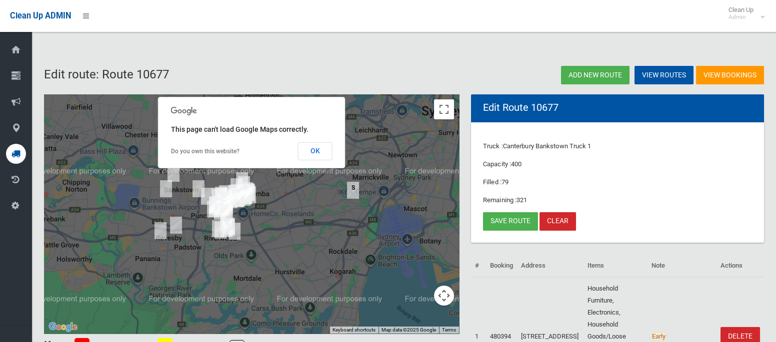
click at [197, 181] on img "116 Restwell Street, BANKSTOWN NSW 2200" at bounding box center [198, 188] width 20 height 25
click at [315, 142] on button "OK" at bounding box center [315, 151] width 34 height 18
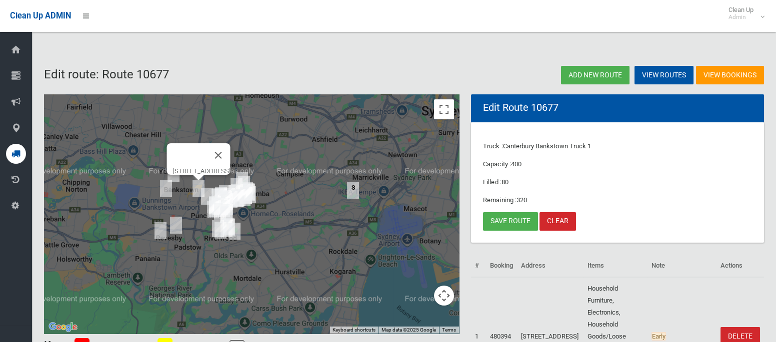
click at [197, 182] on img "116 Restwell Street, BANKSTOWN NSW 2200" at bounding box center [198, 188] width 20 height 25
click at [501, 219] on link "Save route" at bounding box center [510, 221] width 55 height 18
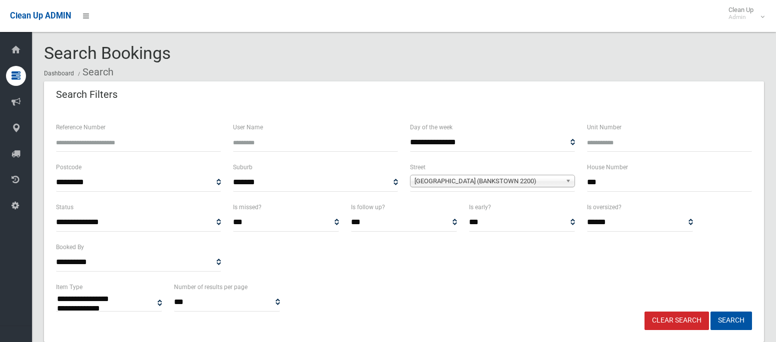
select select
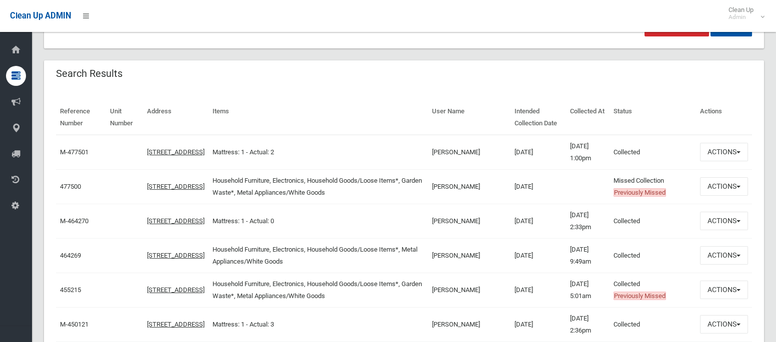
scroll to position [296, 0]
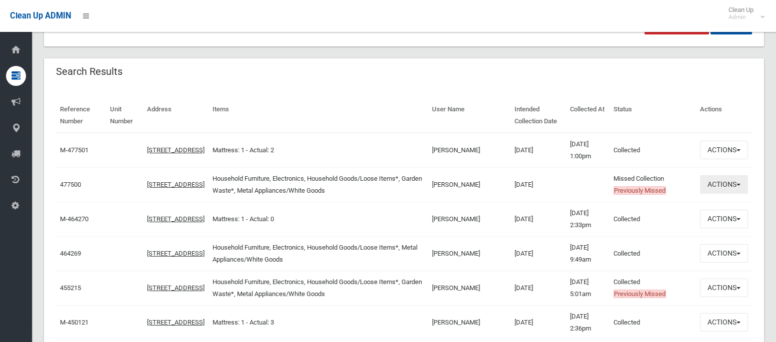
click at [717, 189] on button "Actions" at bounding box center [724, 184] width 48 height 18
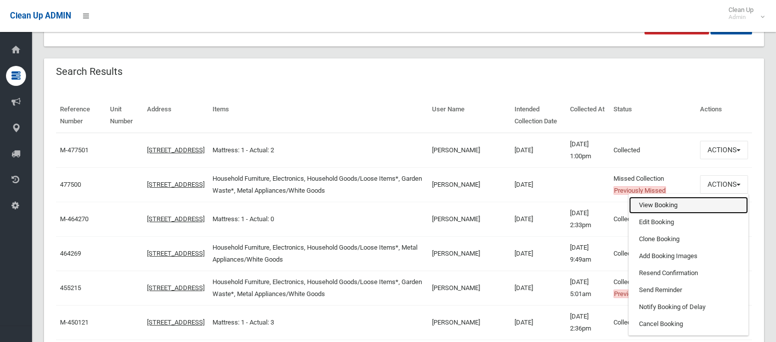
click at [677, 202] on link "View Booking" at bounding box center [688, 205] width 119 height 17
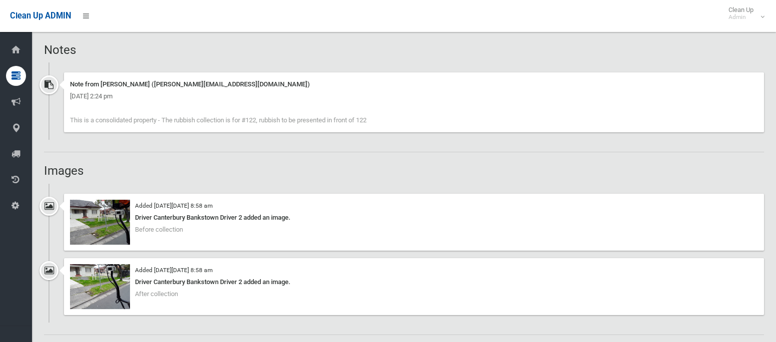
scroll to position [713, 0]
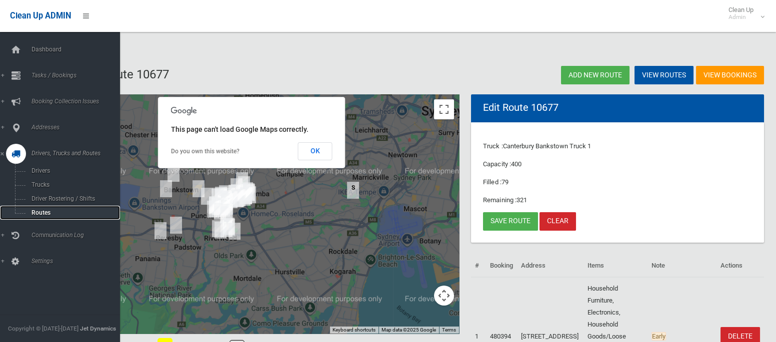
click at [38, 214] on span "Routes" at bounding box center [69, 212] width 83 height 7
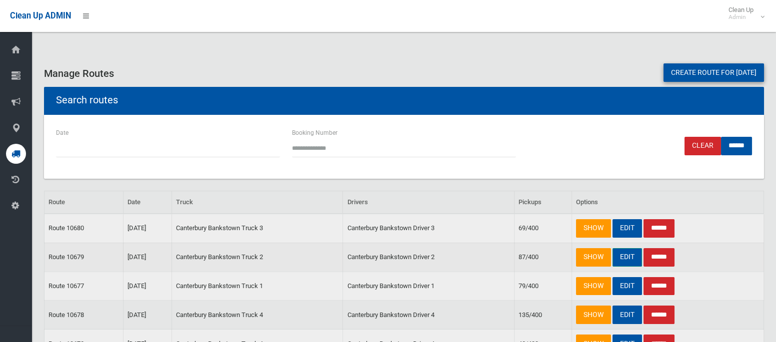
click at [624, 254] on link "EDIT" at bounding box center [626, 257] width 29 height 18
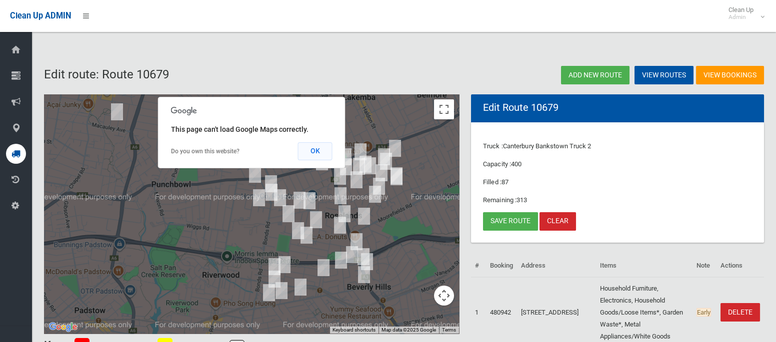
click at [315, 148] on button "OK" at bounding box center [315, 151] width 34 height 18
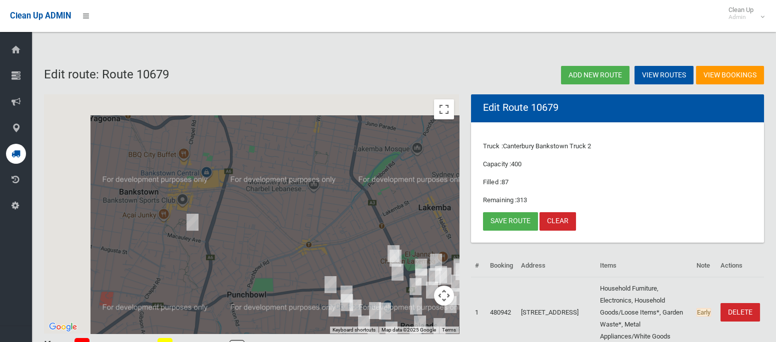
drag, startPoint x: 231, startPoint y: 138, endPoint x: 307, endPoint y: 250, distance: 135.3
click at [307, 250] on div at bounding box center [251, 214] width 415 height 240
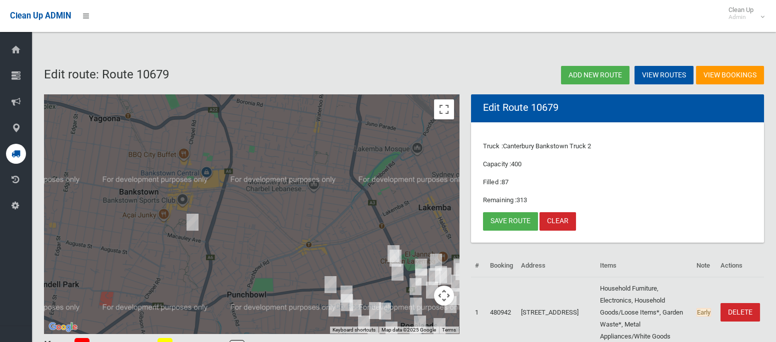
click at [193, 218] on img "116 Restwell Street, BANKSTOWN NSW 2200" at bounding box center [192, 222] width 20 height 25
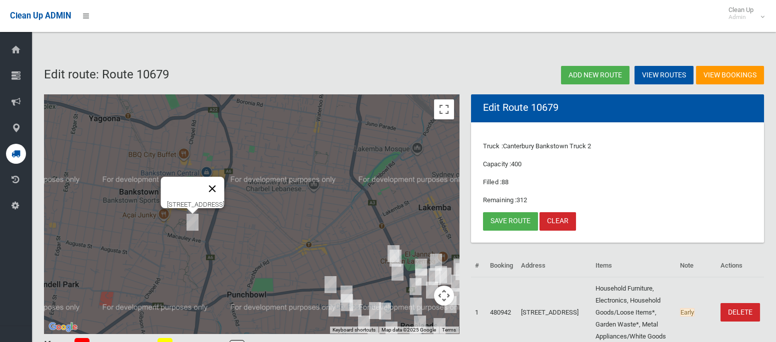
click at [224, 183] on button "Close" at bounding box center [212, 189] width 24 height 24
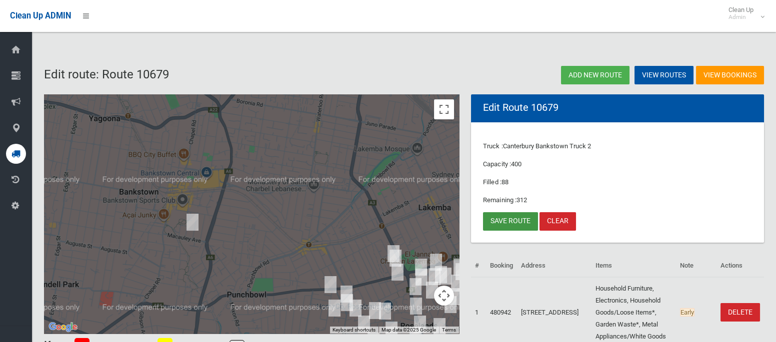
click at [498, 220] on link "Save route" at bounding box center [510, 221] width 55 height 18
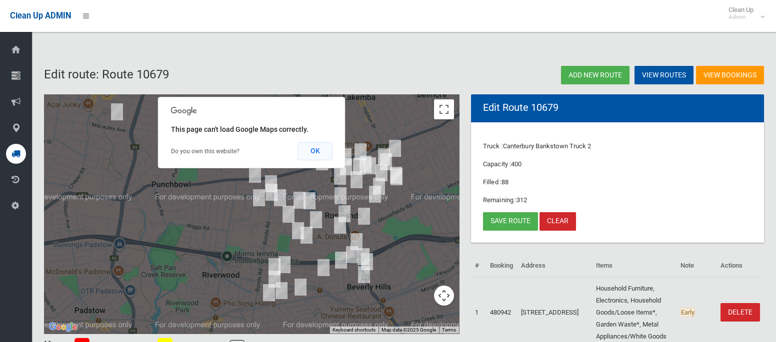
click at [311, 144] on button "OK" at bounding box center [315, 151] width 34 height 18
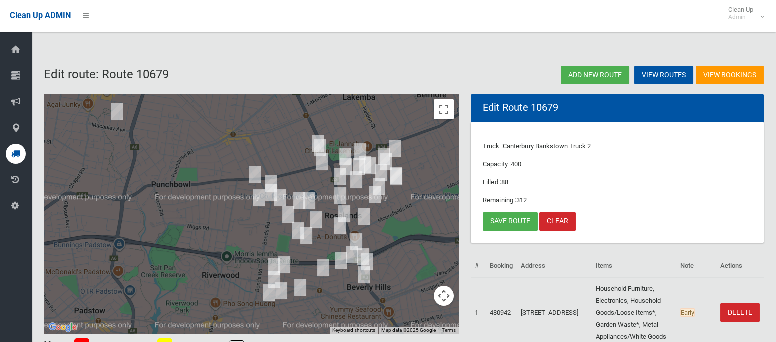
drag, startPoint x: 167, startPoint y: 73, endPoint x: 174, endPoint y: 73, distance: 7.5
click at [174, 73] on h2 "Edit route: Route 10679" at bounding box center [221, 74] width 354 height 13
